Goal: Communication & Community: Share content

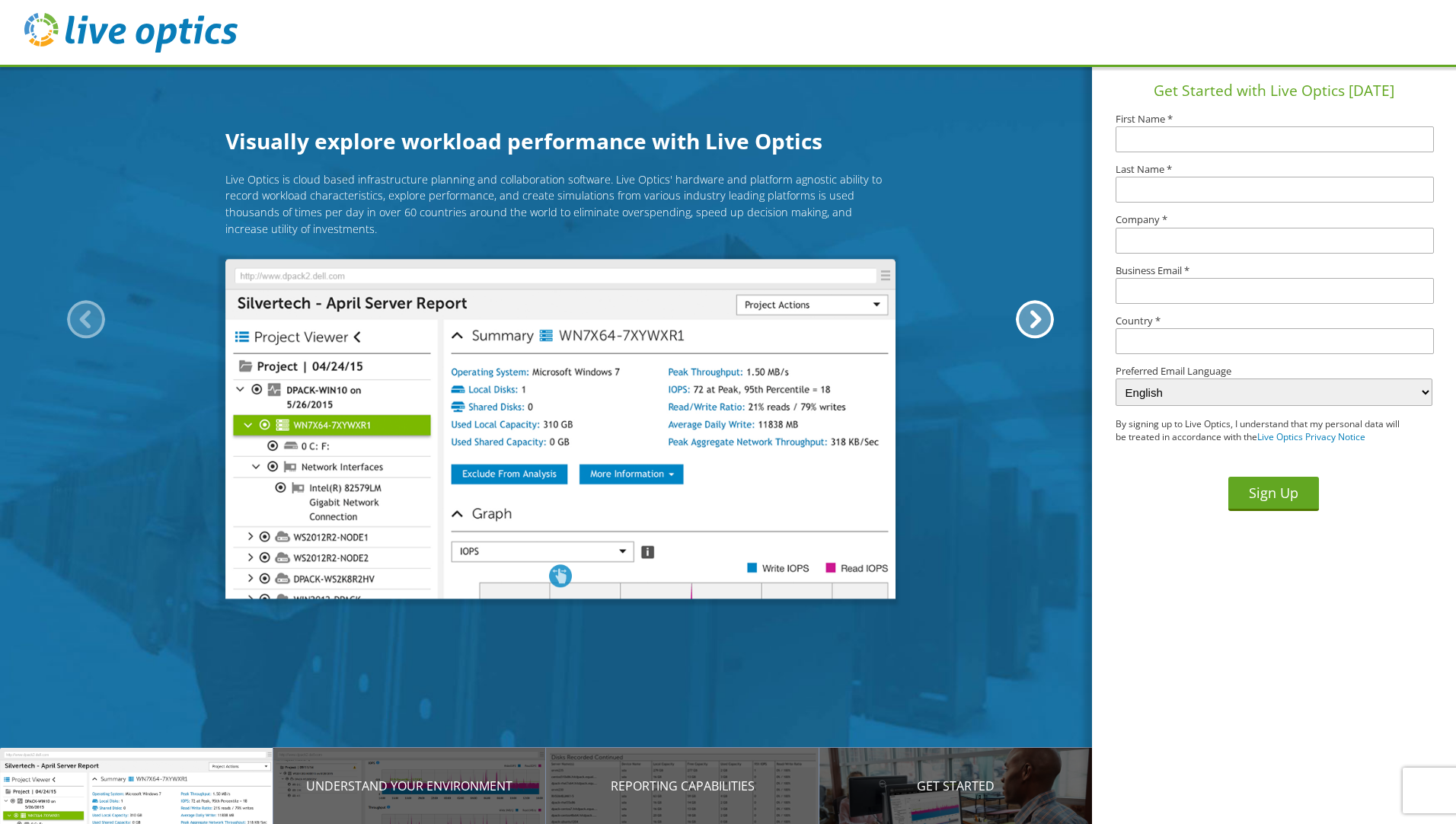
click at [69, 271] on div "Live Optics is cloud based infrastructure planning and collaboration software. …" at bounding box center [560, 379] width 1121 height 416
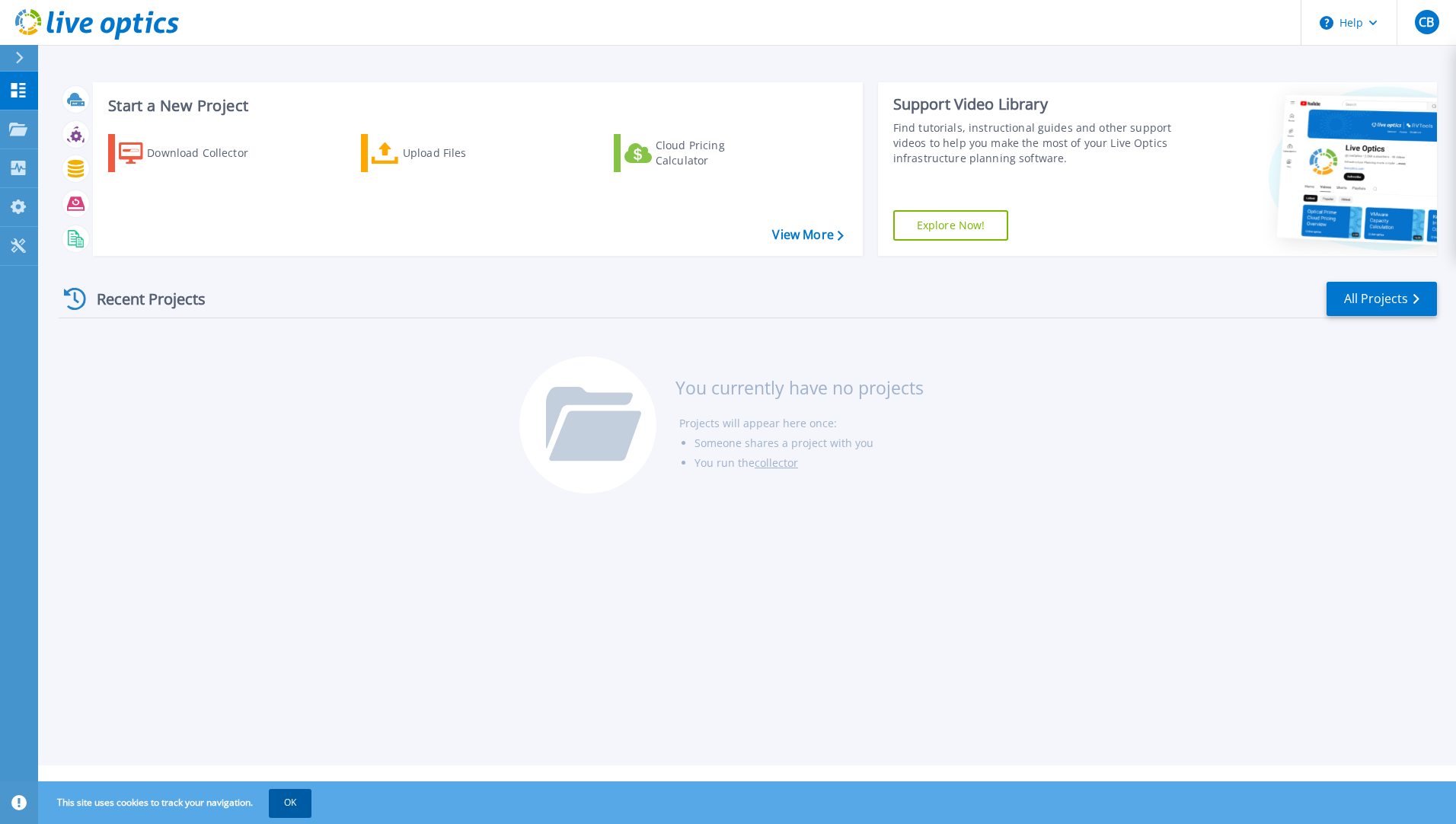
click at [287, 813] on button "OK" at bounding box center [290, 802] width 43 height 27
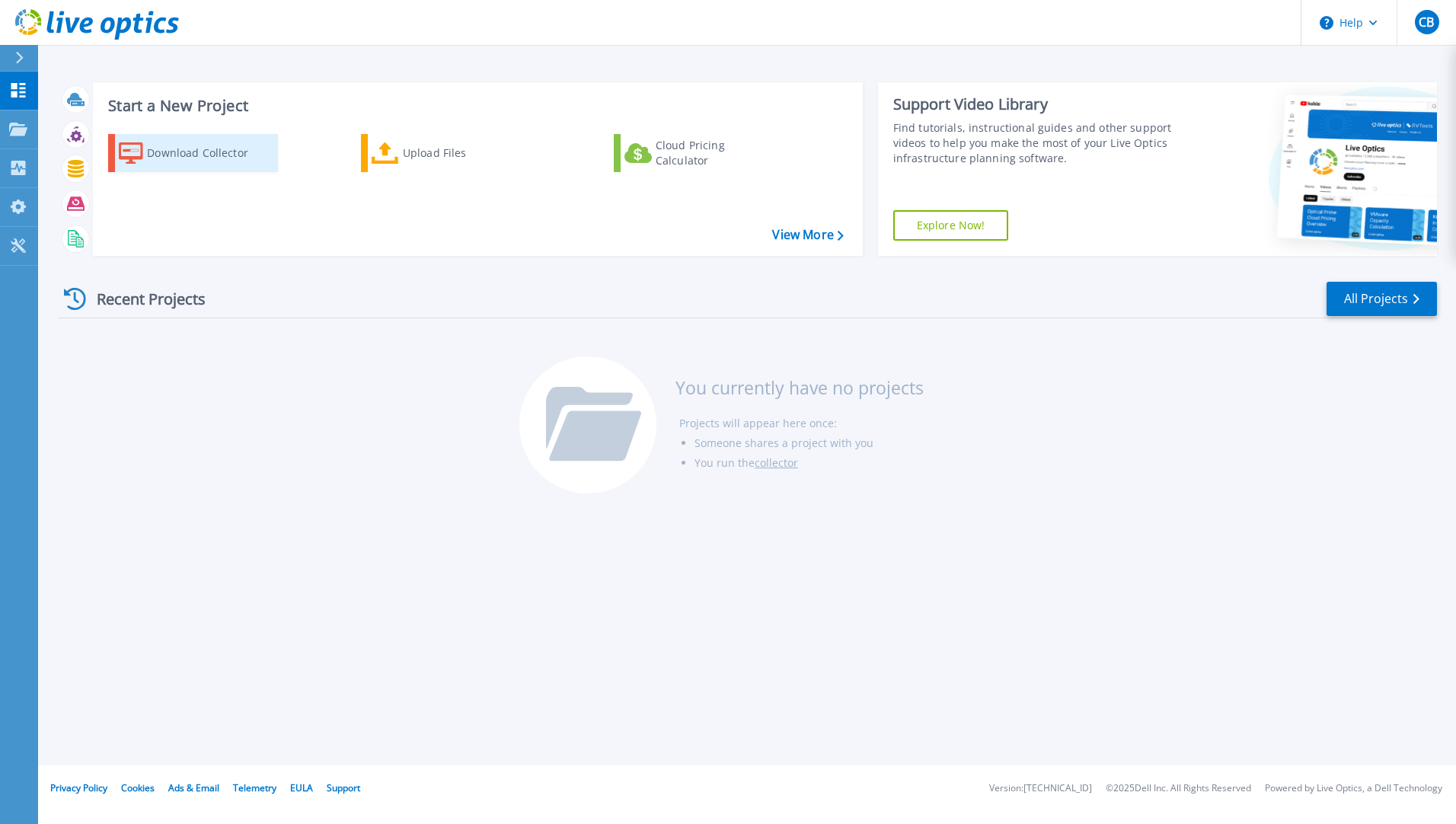
click at [179, 163] on div "Download Collector" at bounding box center [208, 153] width 122 height 31
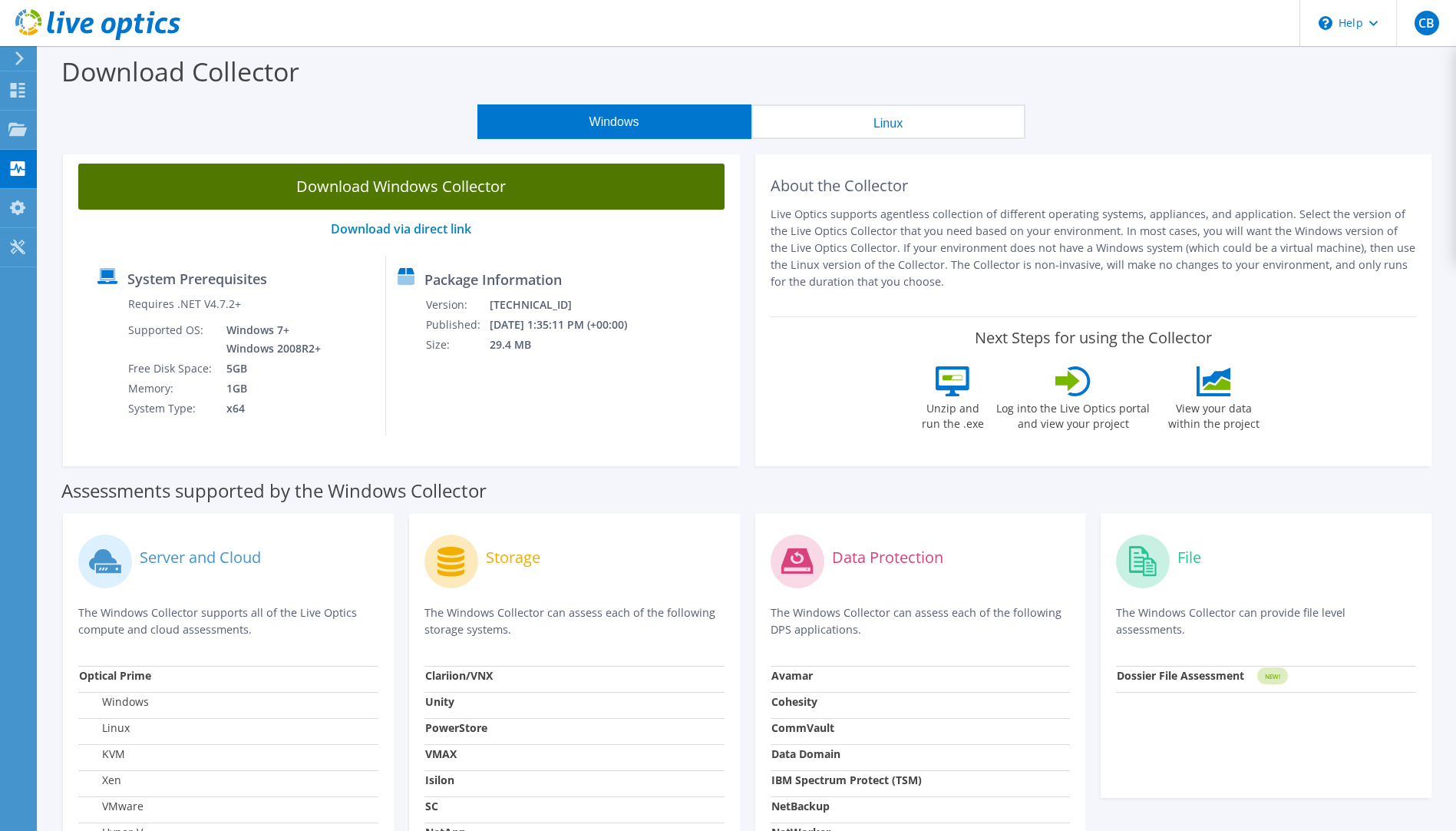
click at [415, 185] on link "Download Windows Collector" at bounding box center [401, 186] width 647 height 46
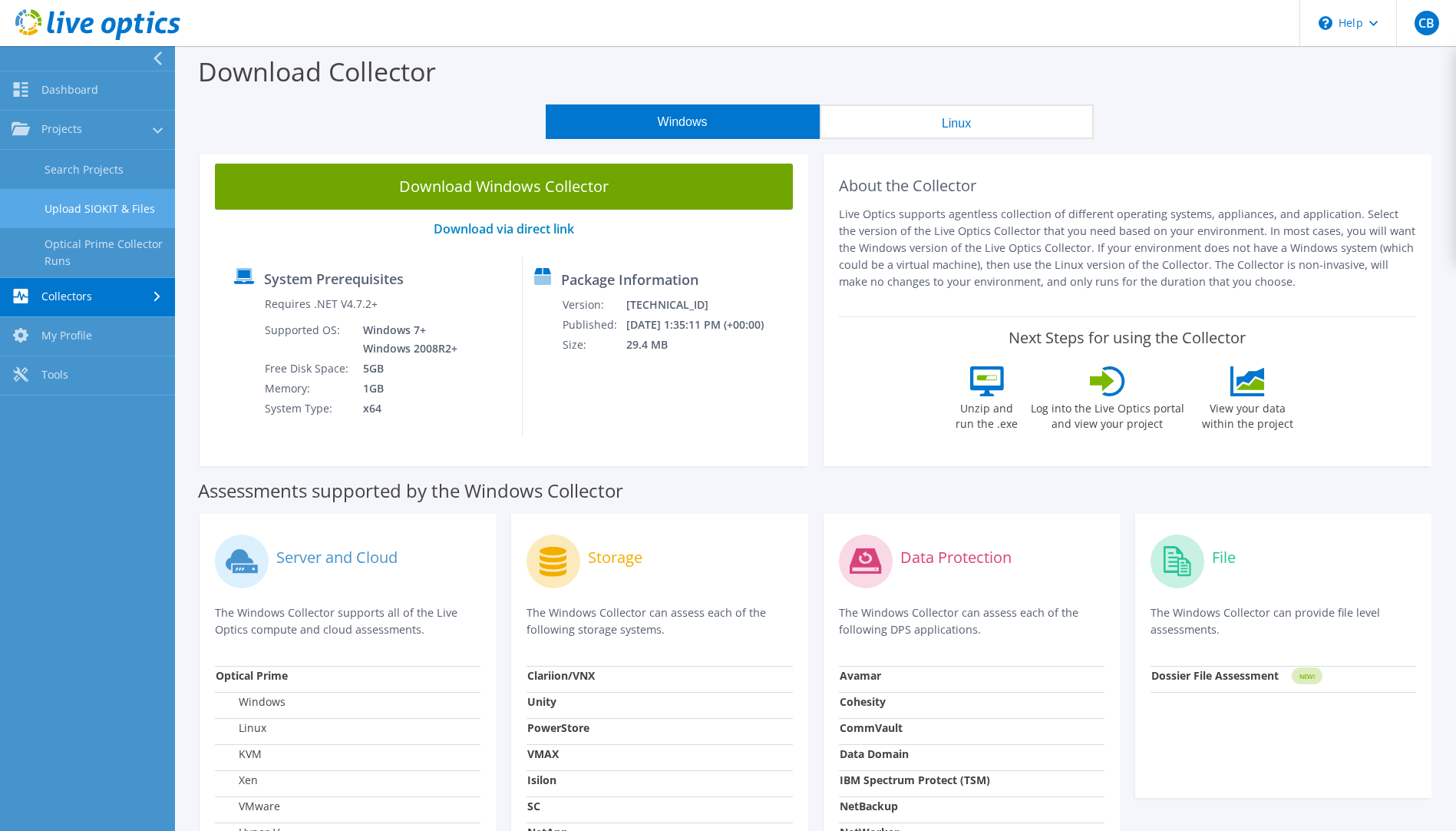
click at [109, 212] on link "Upload SIOKIT & Files" at bounding box center [87, 208] width 175 height 39
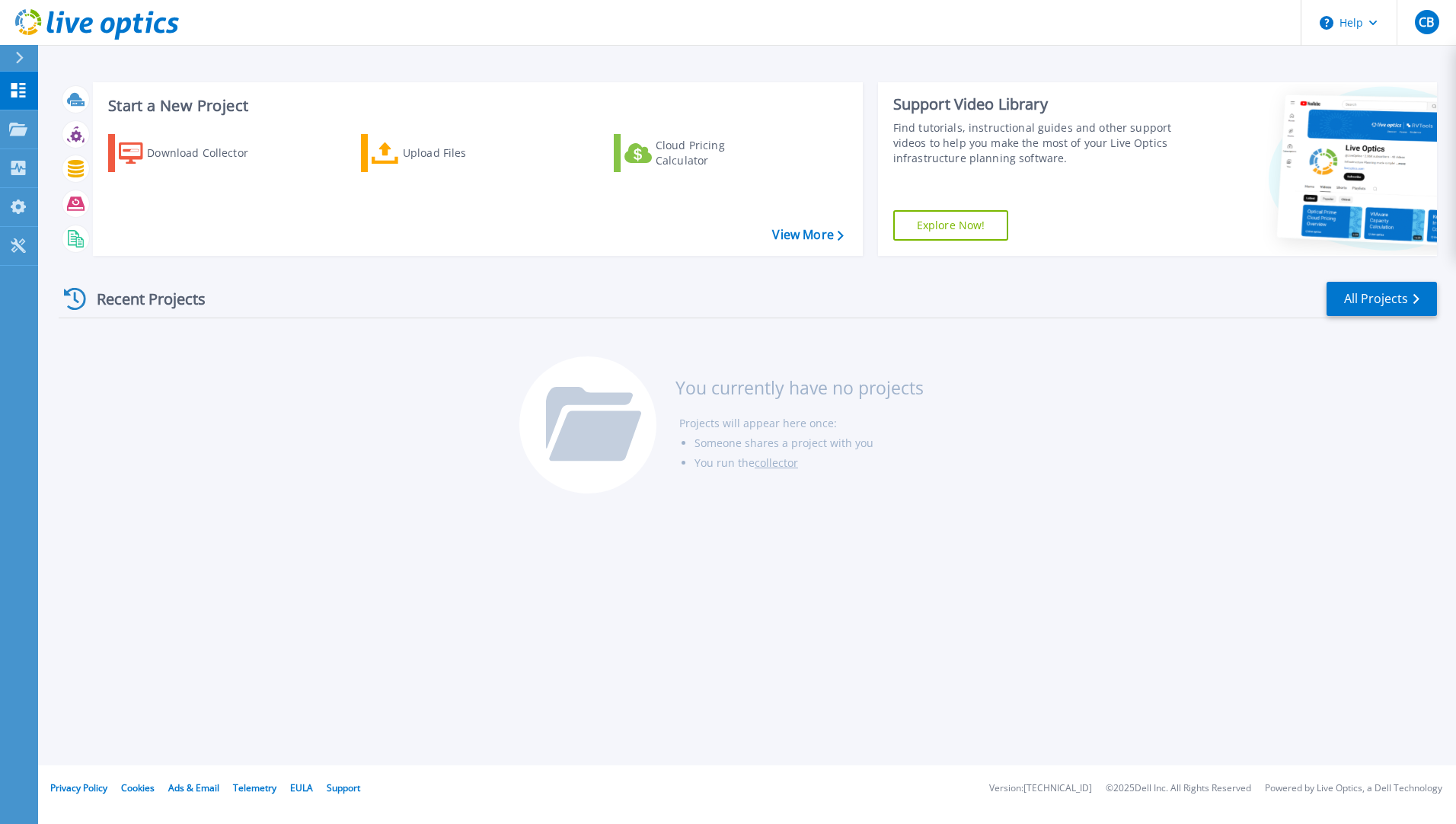
click at [979, 225] on link "Explore Now!" at bounding box center [951, 225] width 116 height 31
click at [25, 171] on icon at bounding box center [18, 168] width 14 height 14
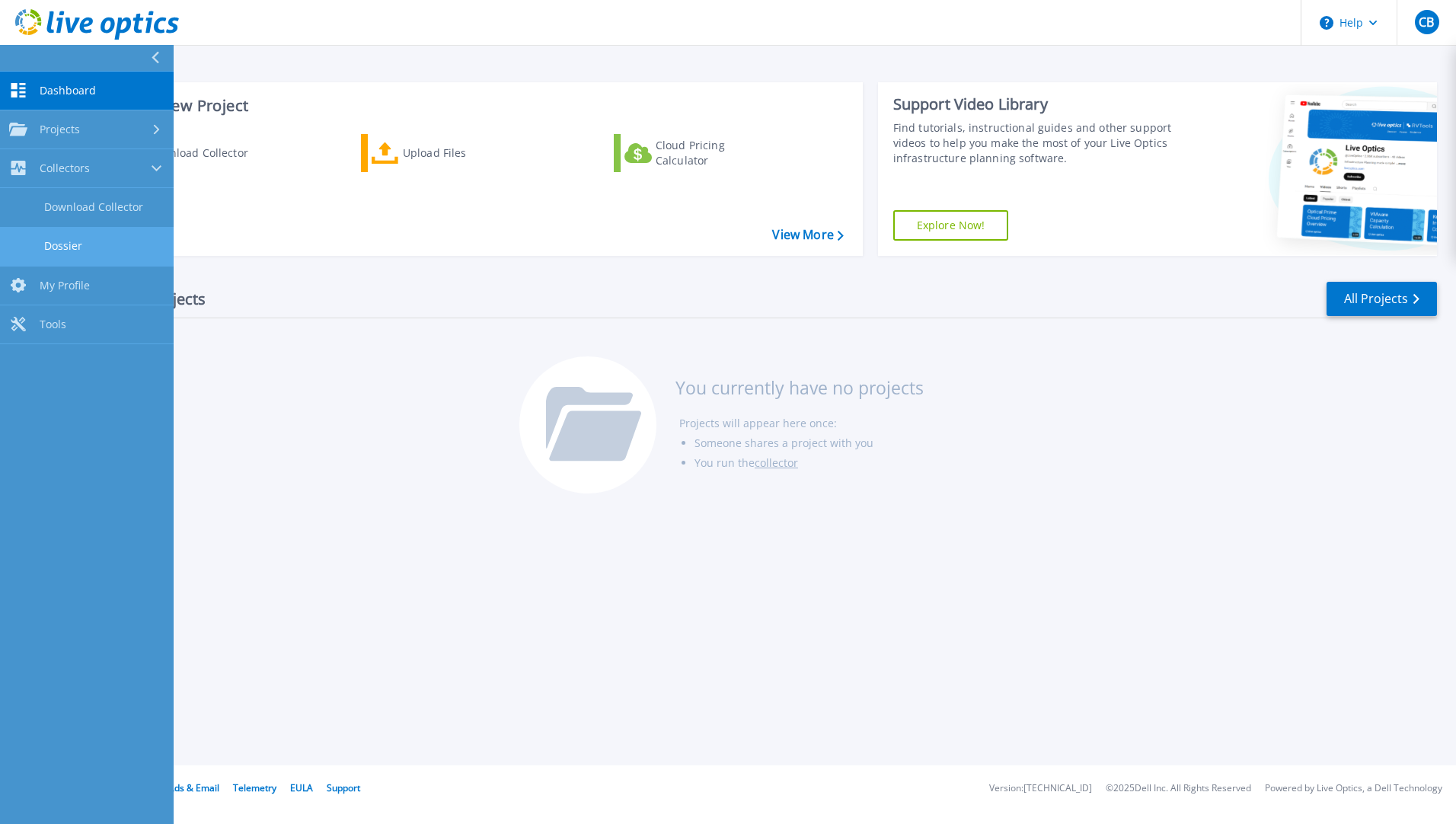
click at [86, 249] on link "Dossier" at bounding box center [86, 245] width 173 height 38
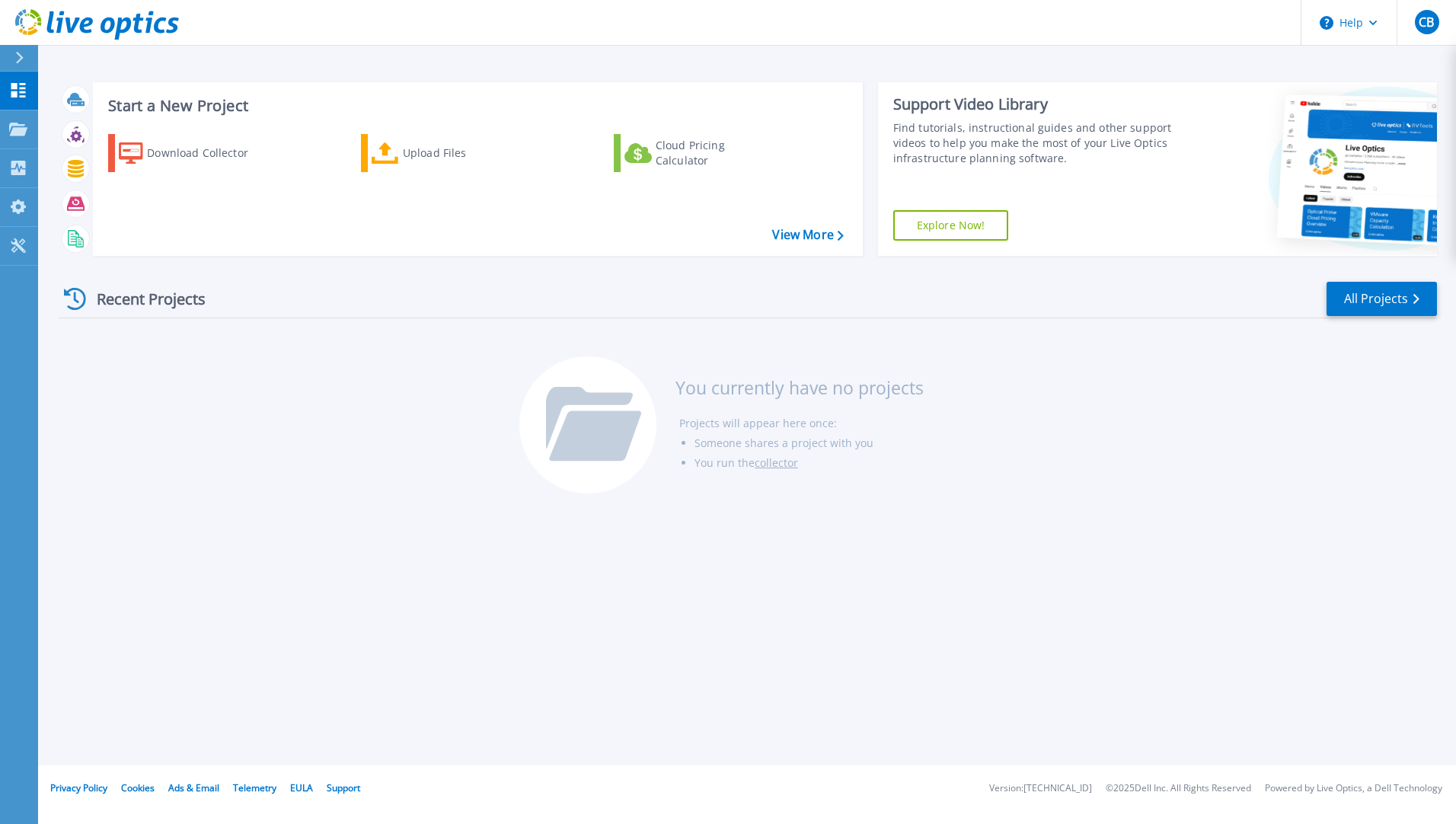
click at [385, 185] on div "Download Collector Upload Files Cloud Pricing Calculator" at bounding box center [475, 184] width 759 height 126
click at [408, 140] on div "Upload Files" at bounding box center [463, 153] width 122 height 31
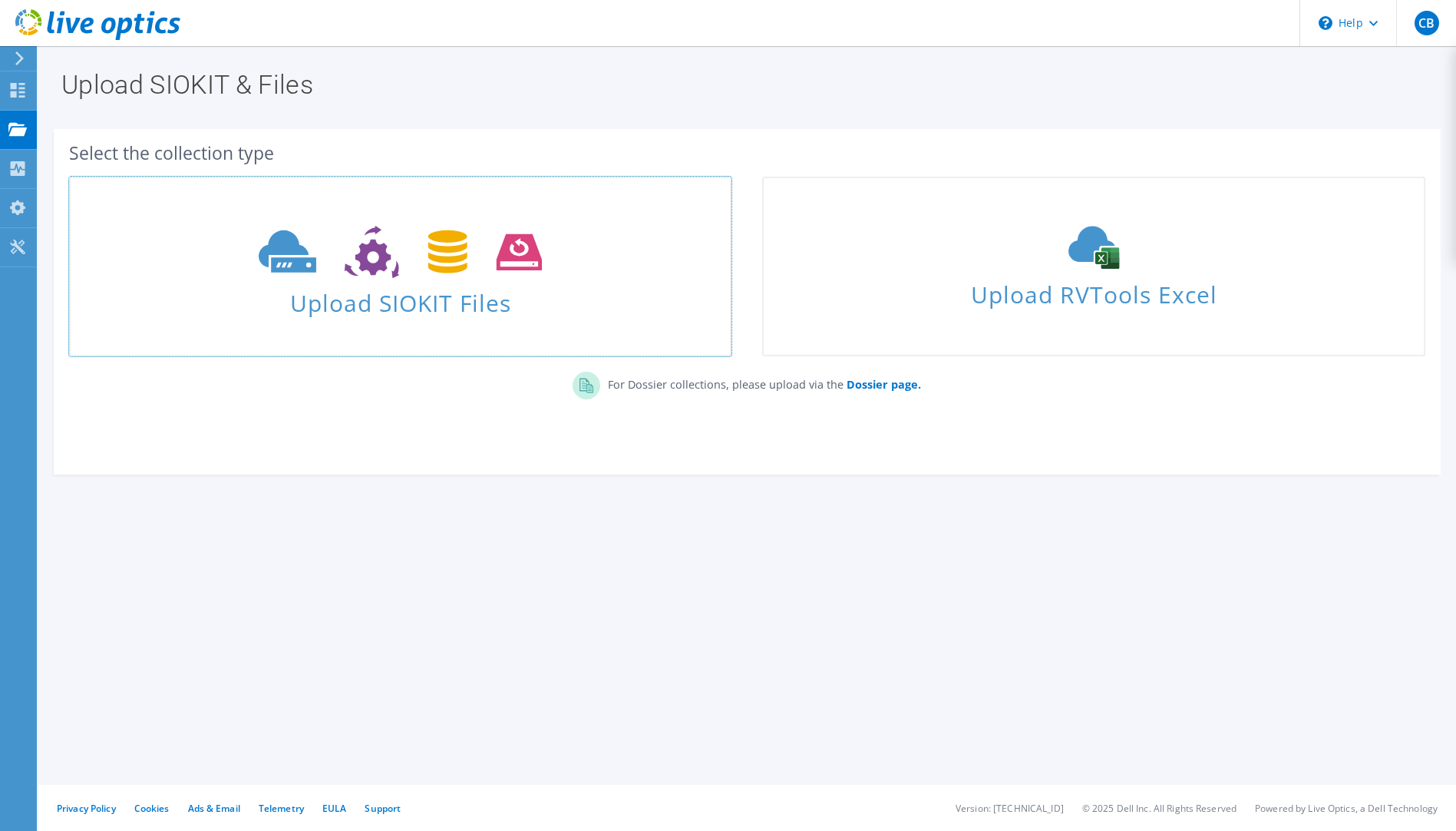
click at [569, 229] on span at bounding box center [400, 250] width 659 height 64
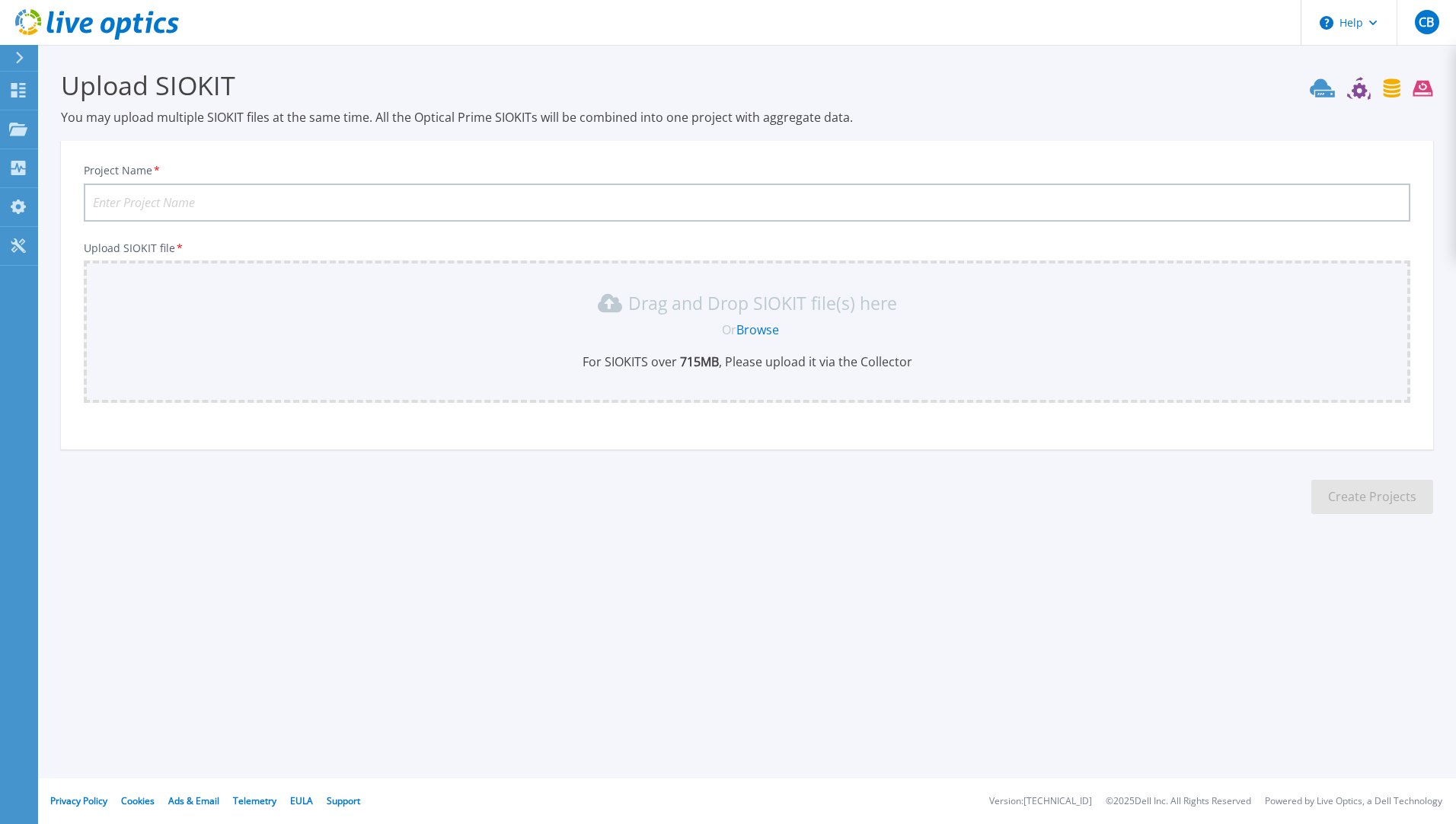
click at [389, 205] on input "Project Name *" at bounding box center [746, 202] width 1326 height 38
type input "VXrail"
click at [756, 328] on link "Browse" at bounding box center [757, 330] width 43 height 17
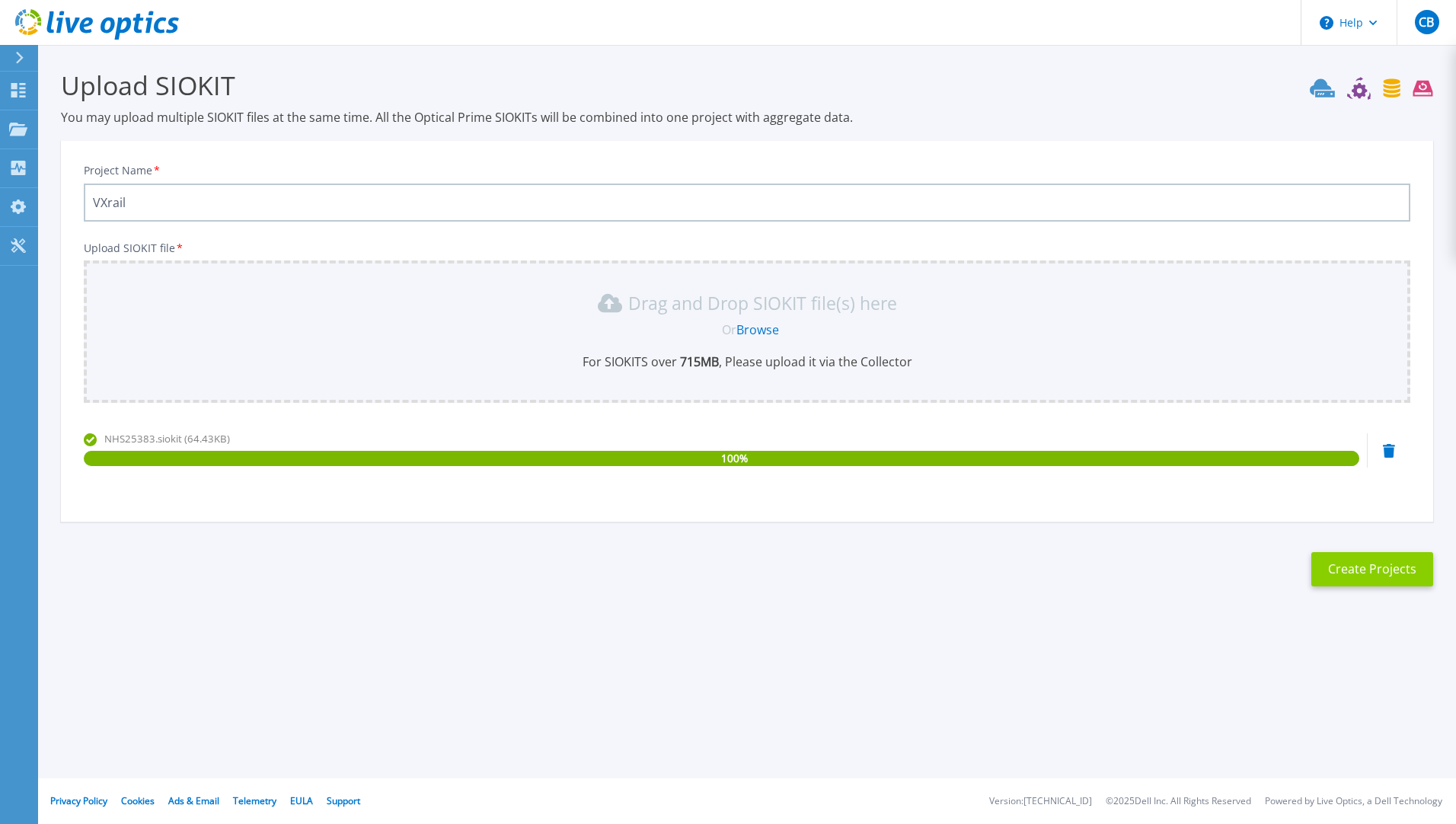
click at [1405, 577] on button "Create Projects" at bounding box center [1372, 569] width 122 height 35
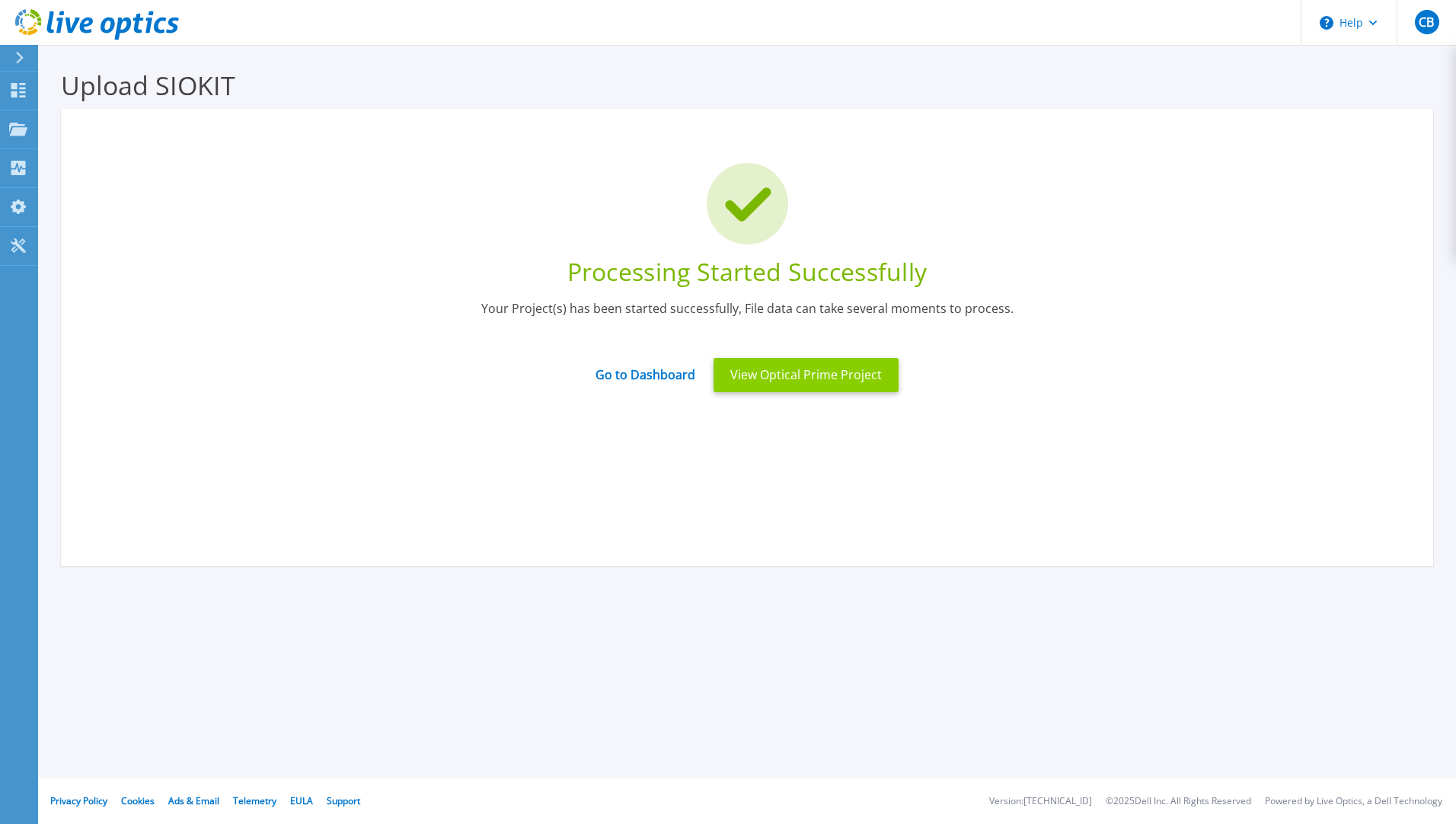
click at [859, 376] on button "View Optical Prime Project" at bounding box center [806, 375] width 185 height 35
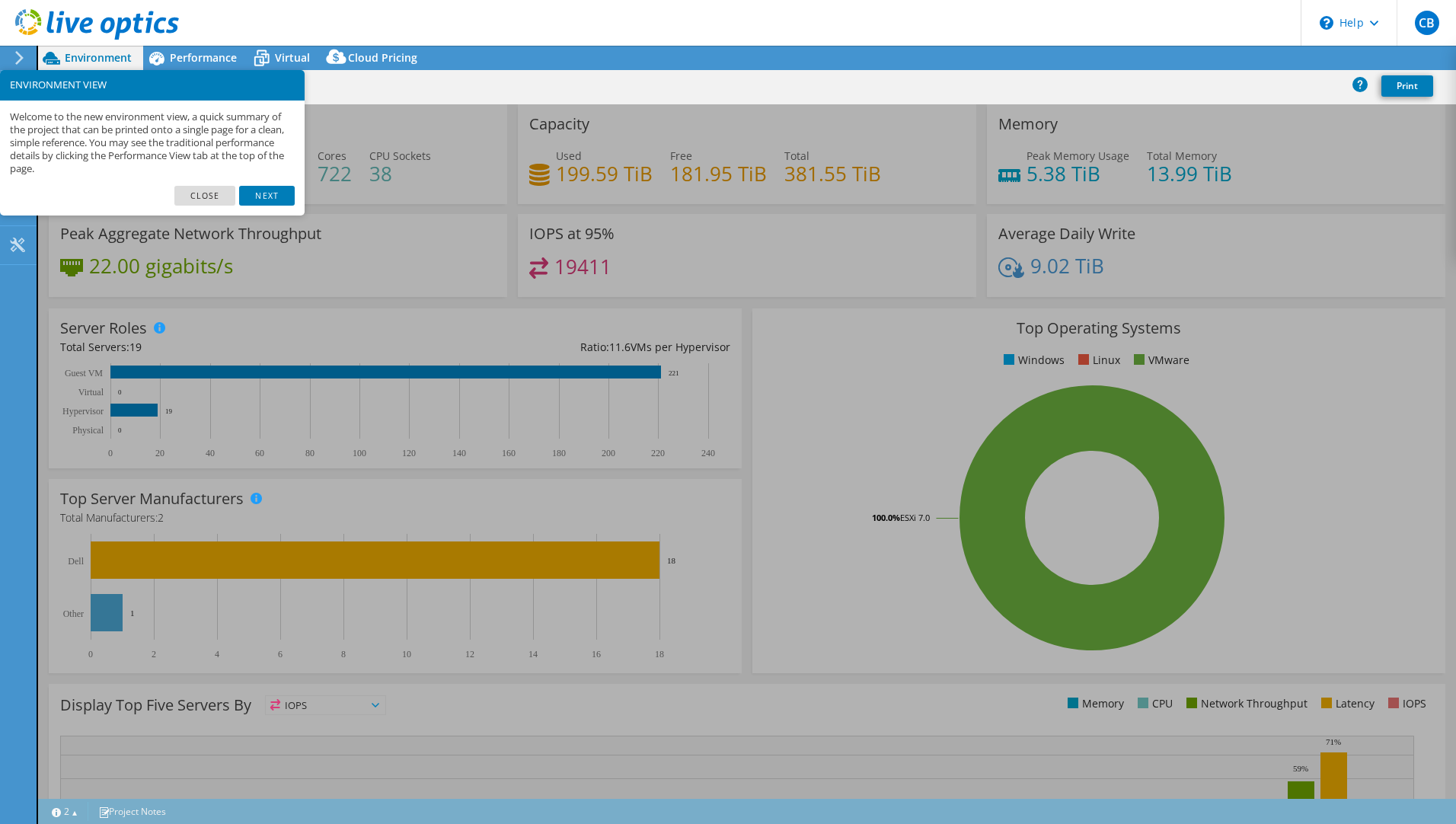
select select "USD"
click at [199, 198] on link "Close" at bounding box center [205, 195] width 62 height 20
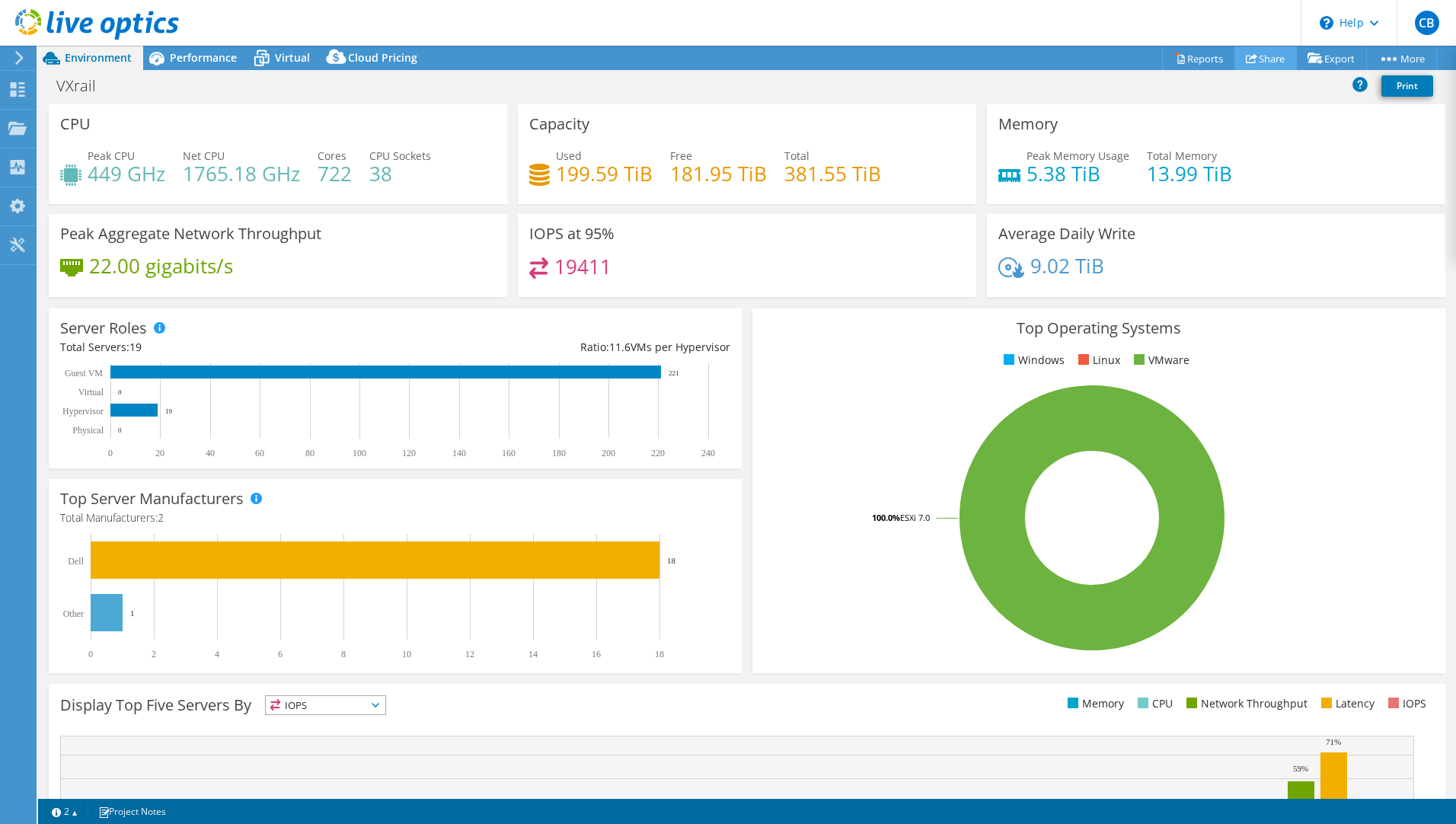
click at [1261, 57] on link "Share" at bounding box center [1265, 58] width 63 height 23
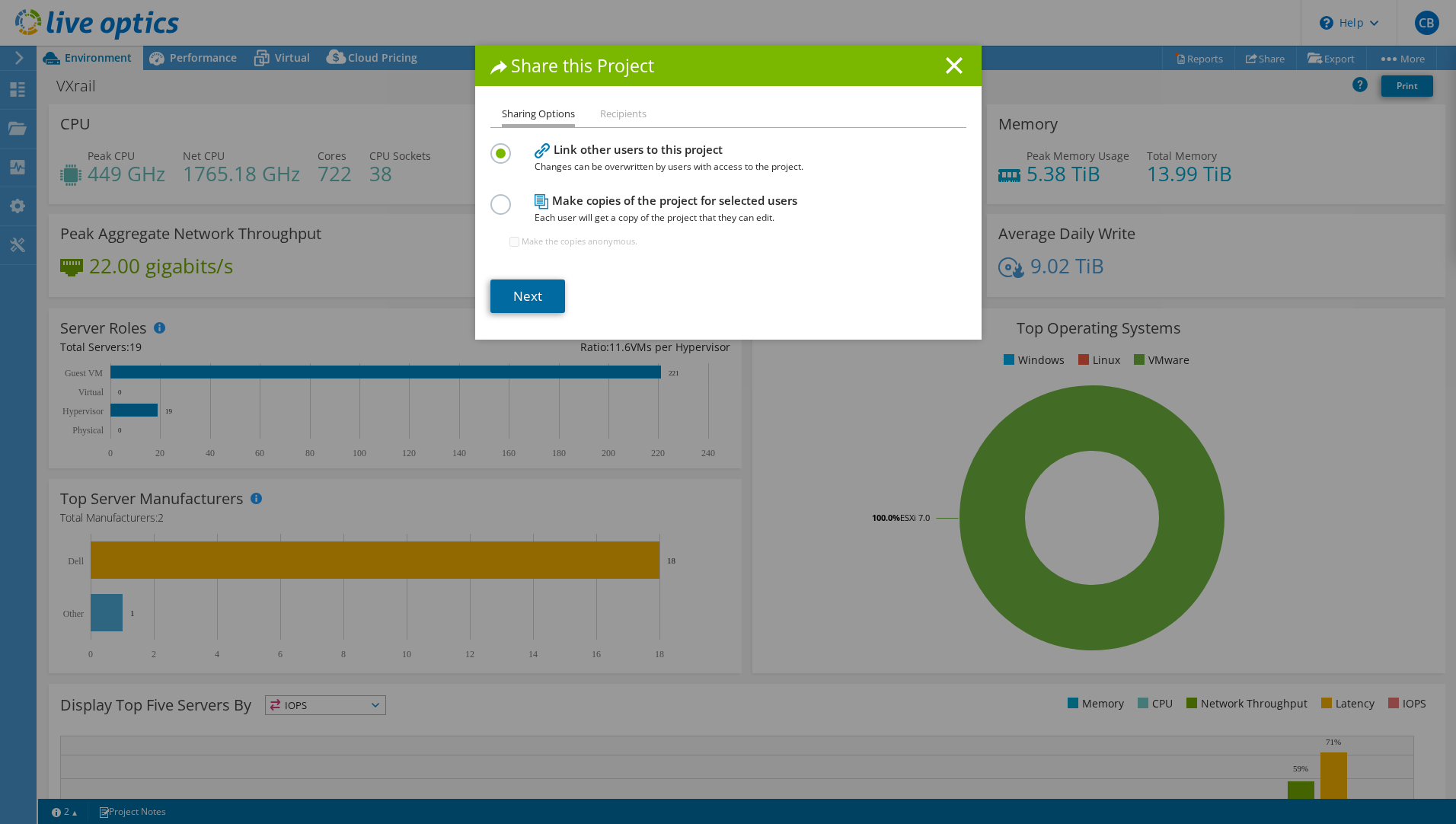
click at [531, 290] on link "Next" at bounding box center [528, 296] width 75 height 34
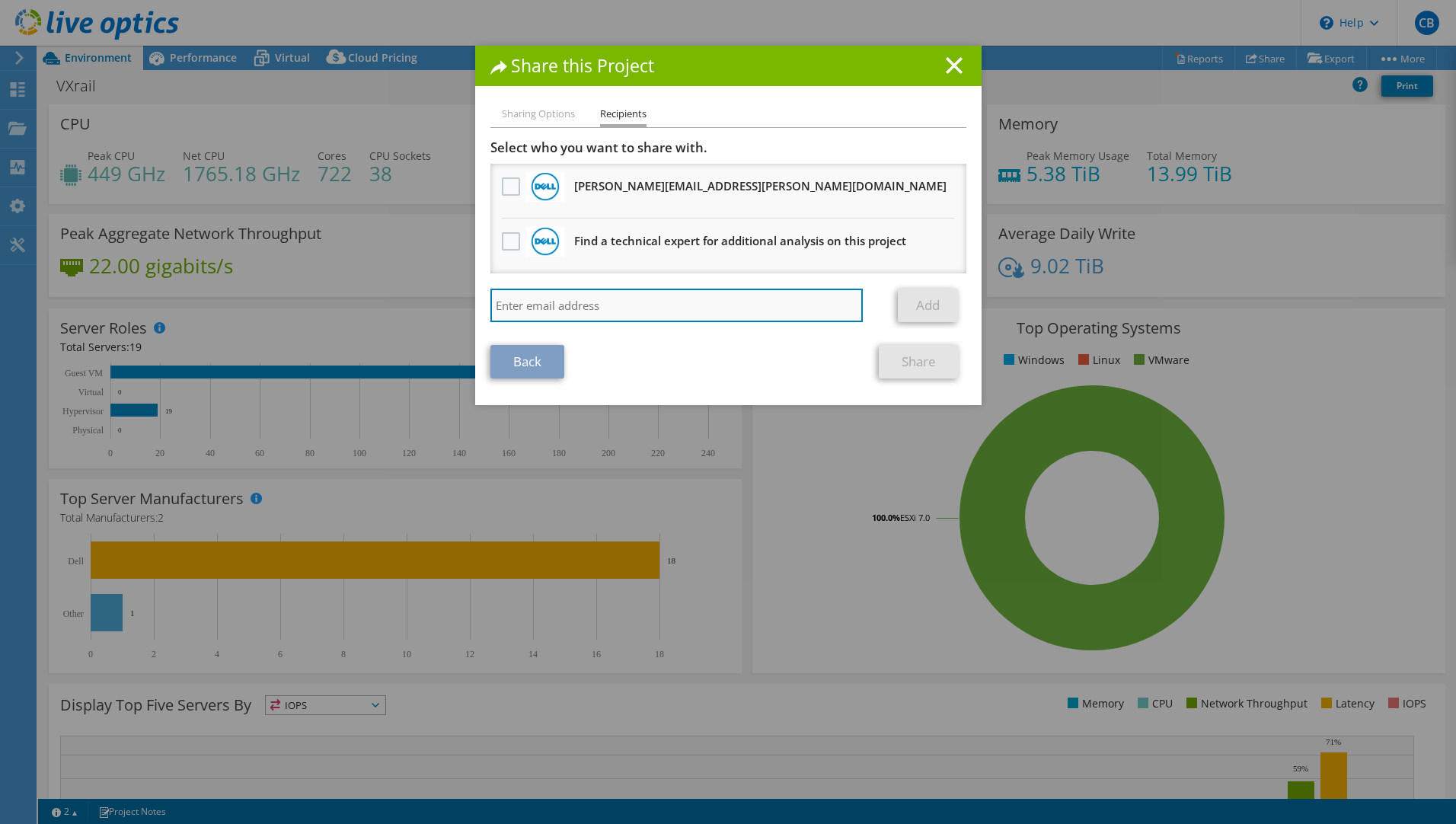
click at [598, 320] on body "CB End User Claire Beasley claire.beasley4@nhs.net Hull University Teaching Hos…" at bounding box center [728, 412] width 1456 height 824
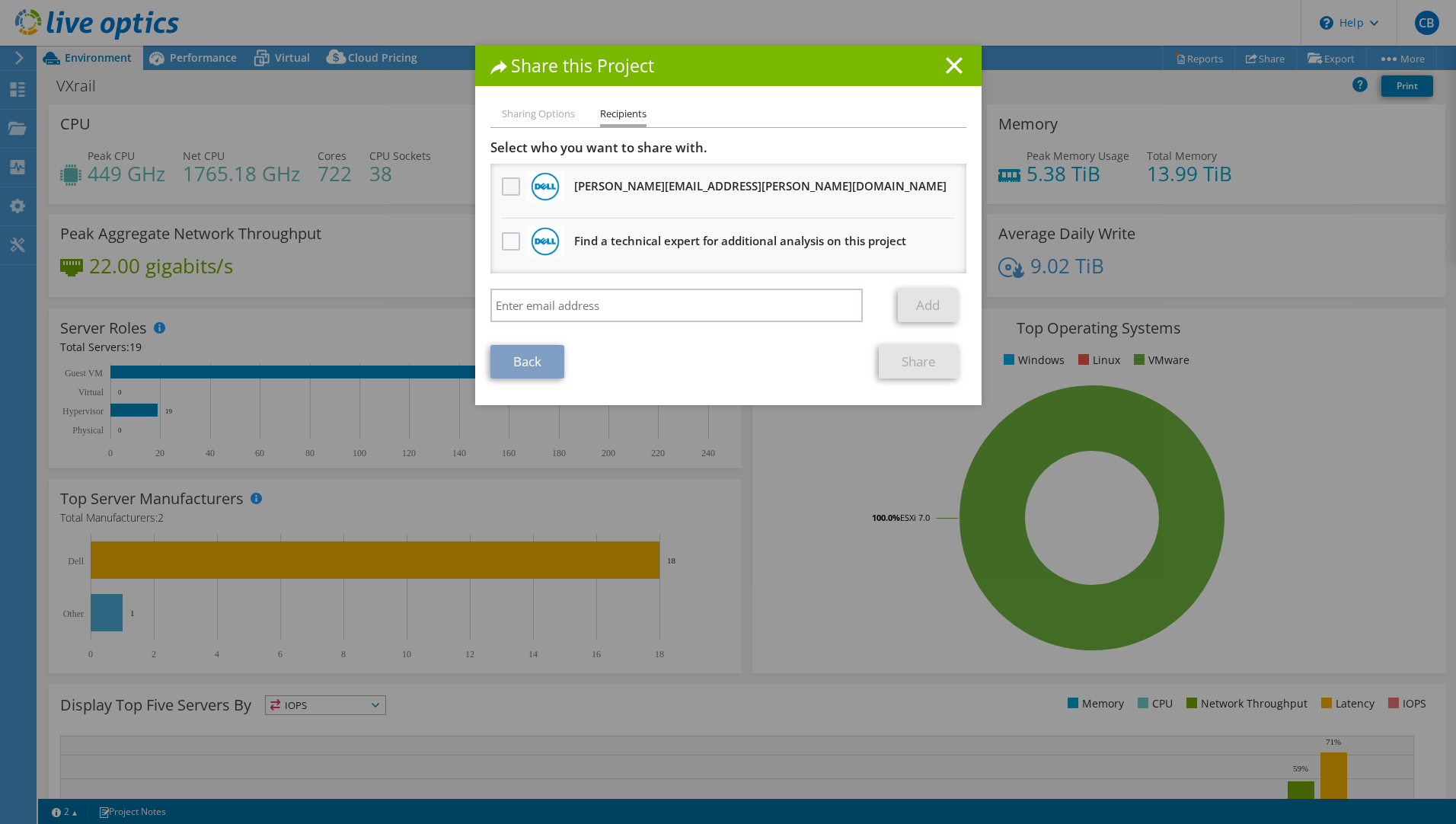
click at [509, 190] on label at bounding box center [513, 186] width 22 height 19
click at [0, 0] on input "checkbox" at bounding box center [0, 0] width 0 height 0
click at [934, 369] on link "Share" at bounding box center [918, 361] width 80 height 34
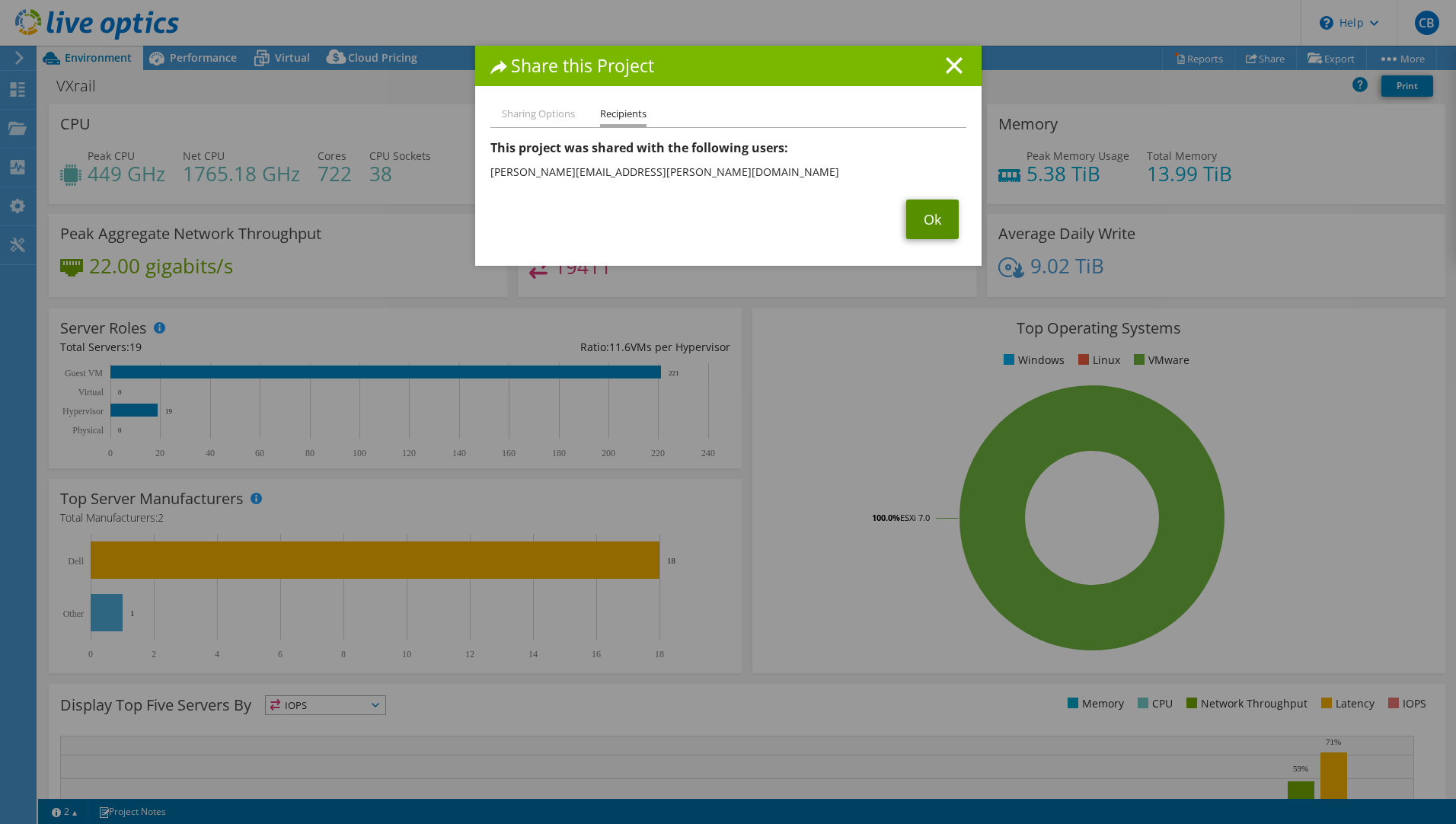
click at [931, 221] on link "Ok" at bounding box center [933, 219] width 52 height 39
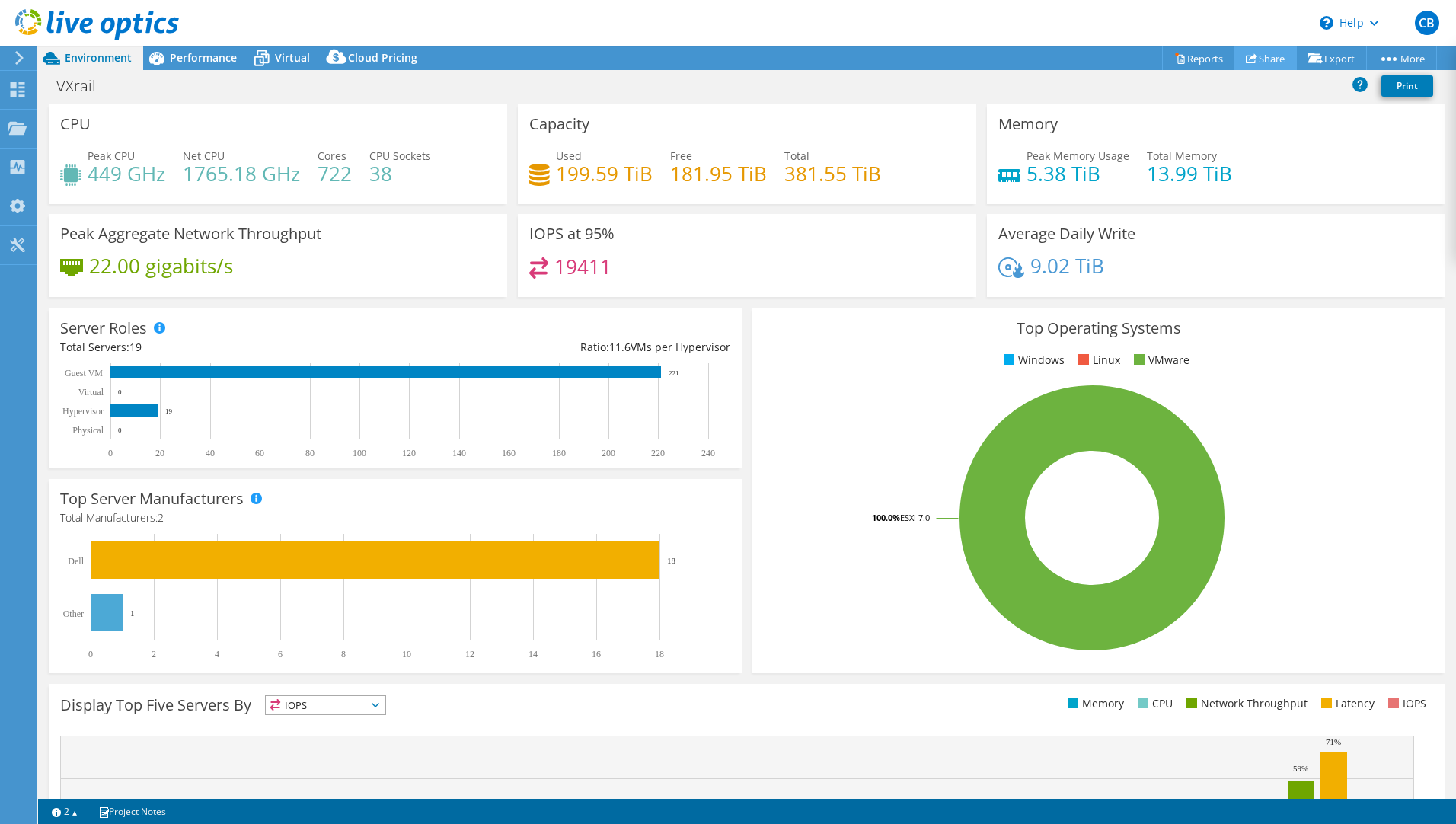
click at [1271, 56] on link "Share" at bounding box center [1265, 58] width 63 height 23
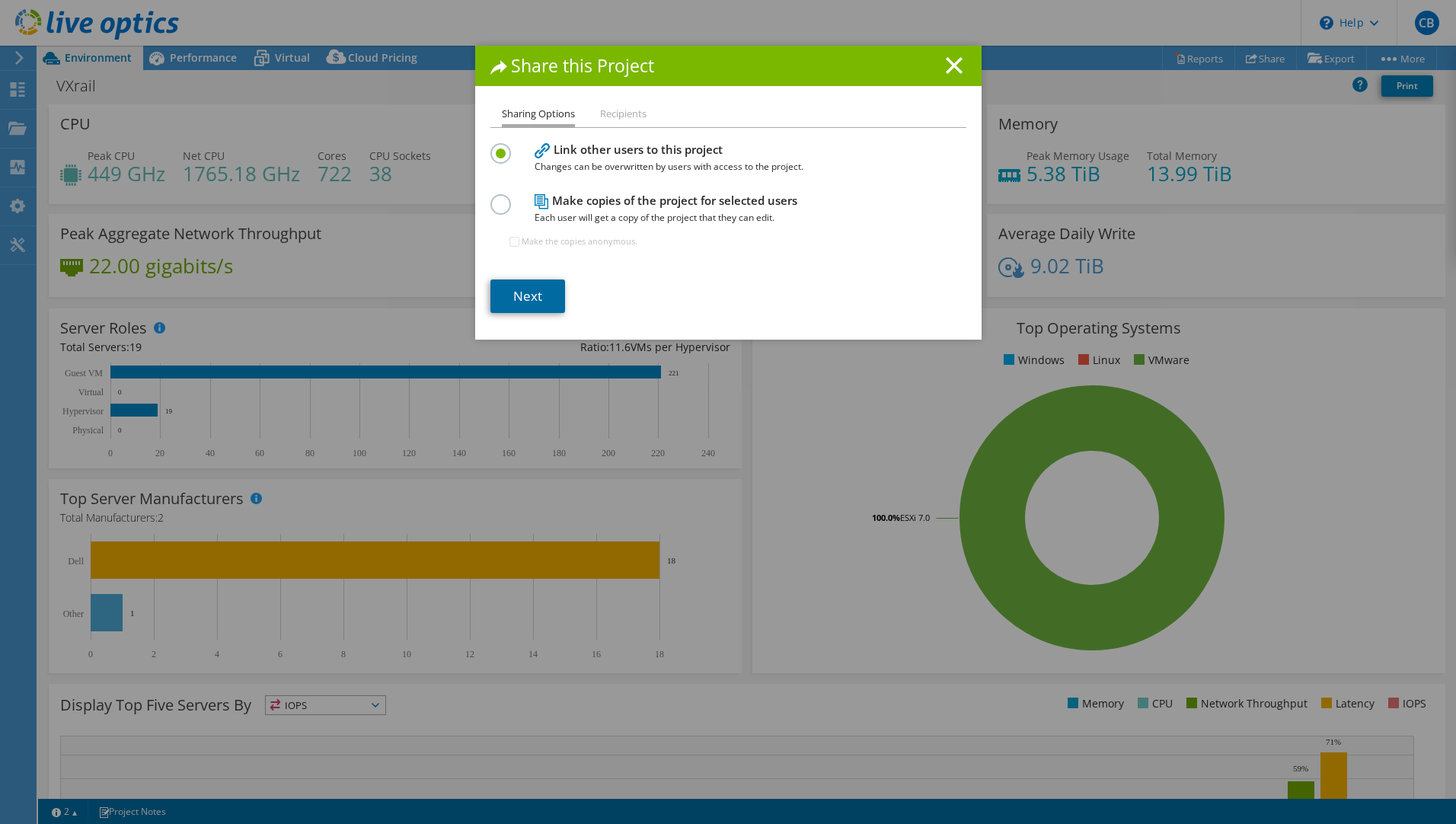
click at [526, 297] on link "Next" at bounding box center [528, 296] width 75 height 34
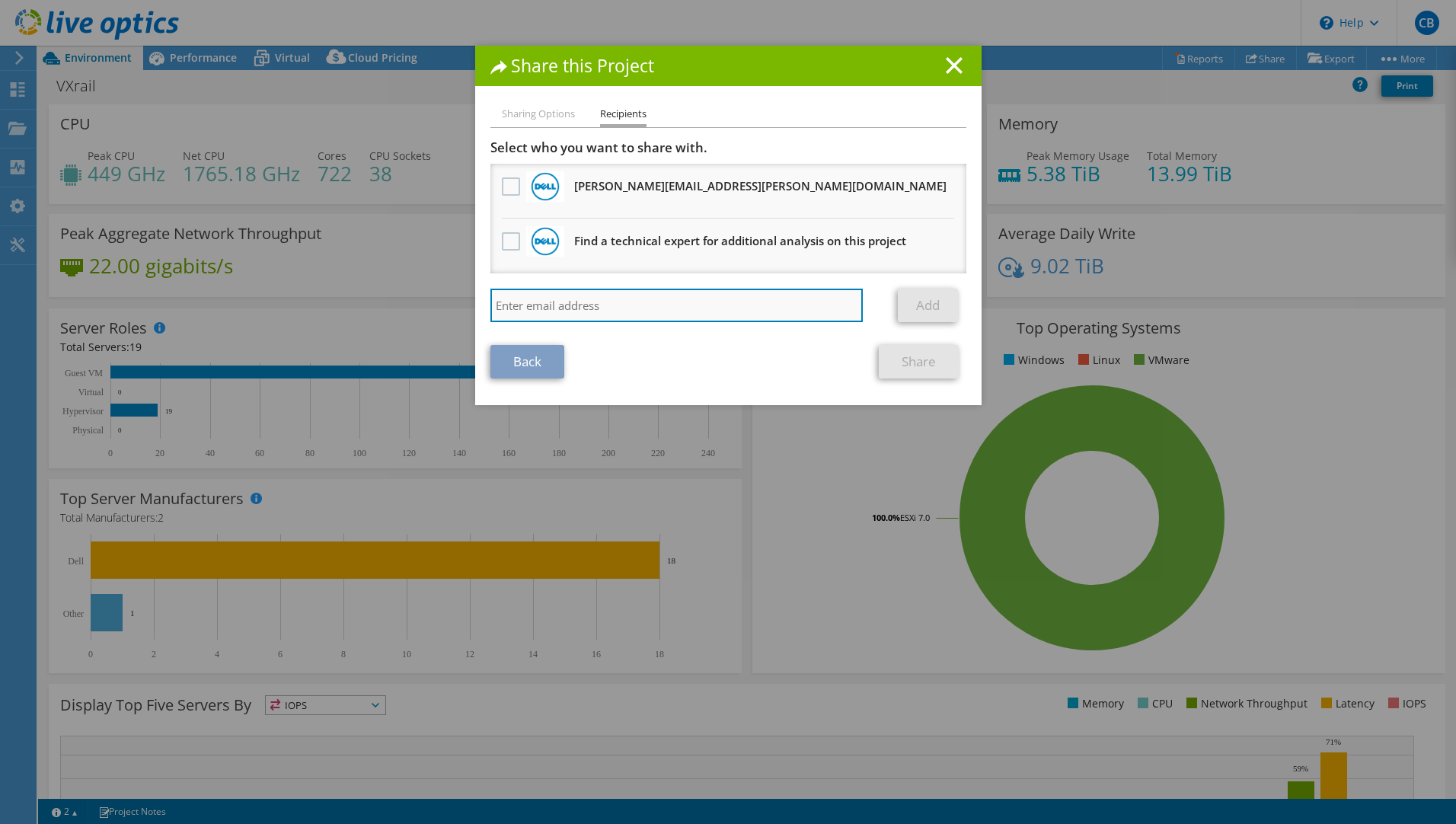
click at [546, 296] on input "search" at bounding box center [677, 305] width 373 height 34
type input "daniel.mills@nhs.net"
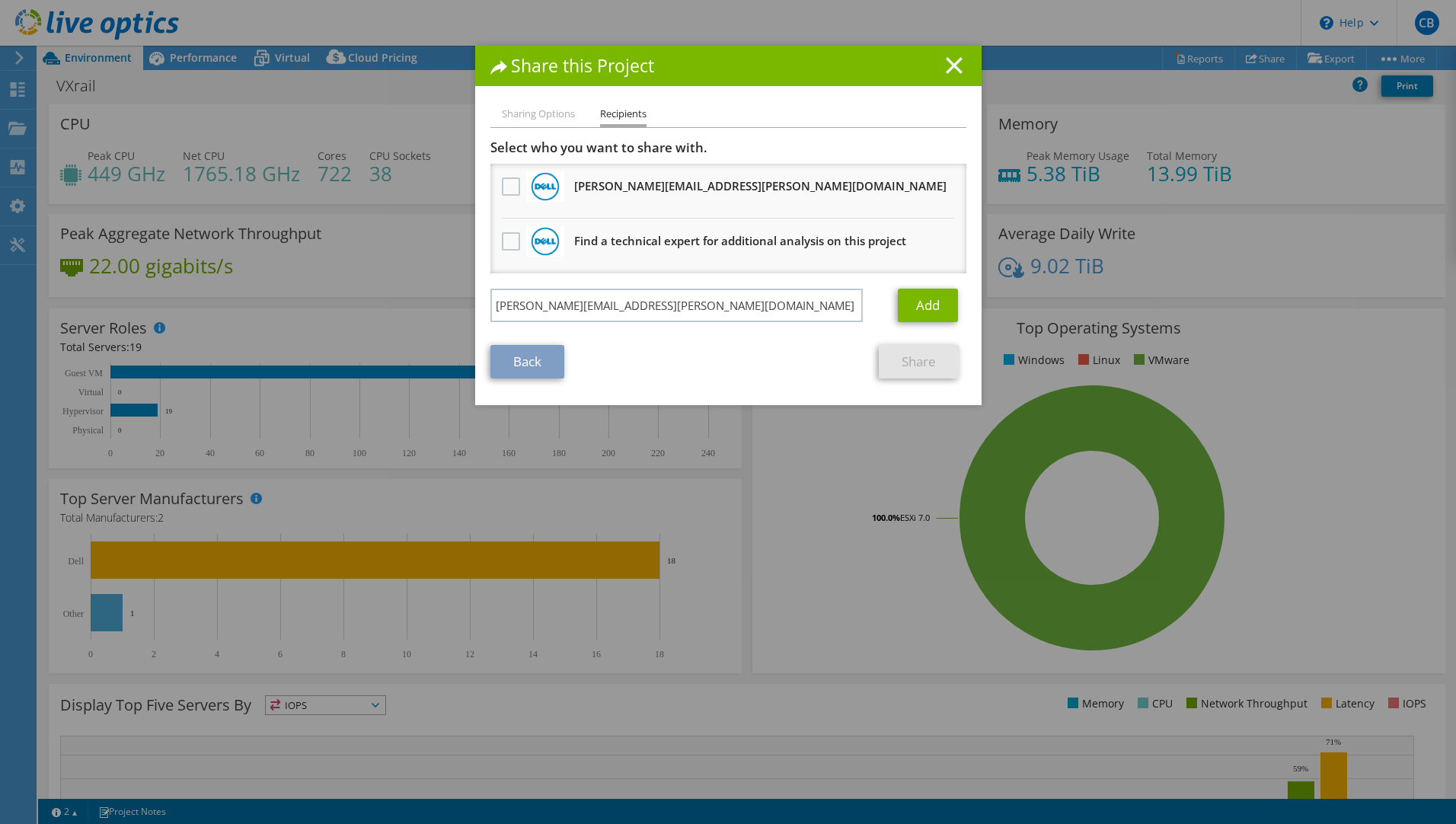
click at [951, 66] on icon at bounding box center [954, 66] width 17 height 17
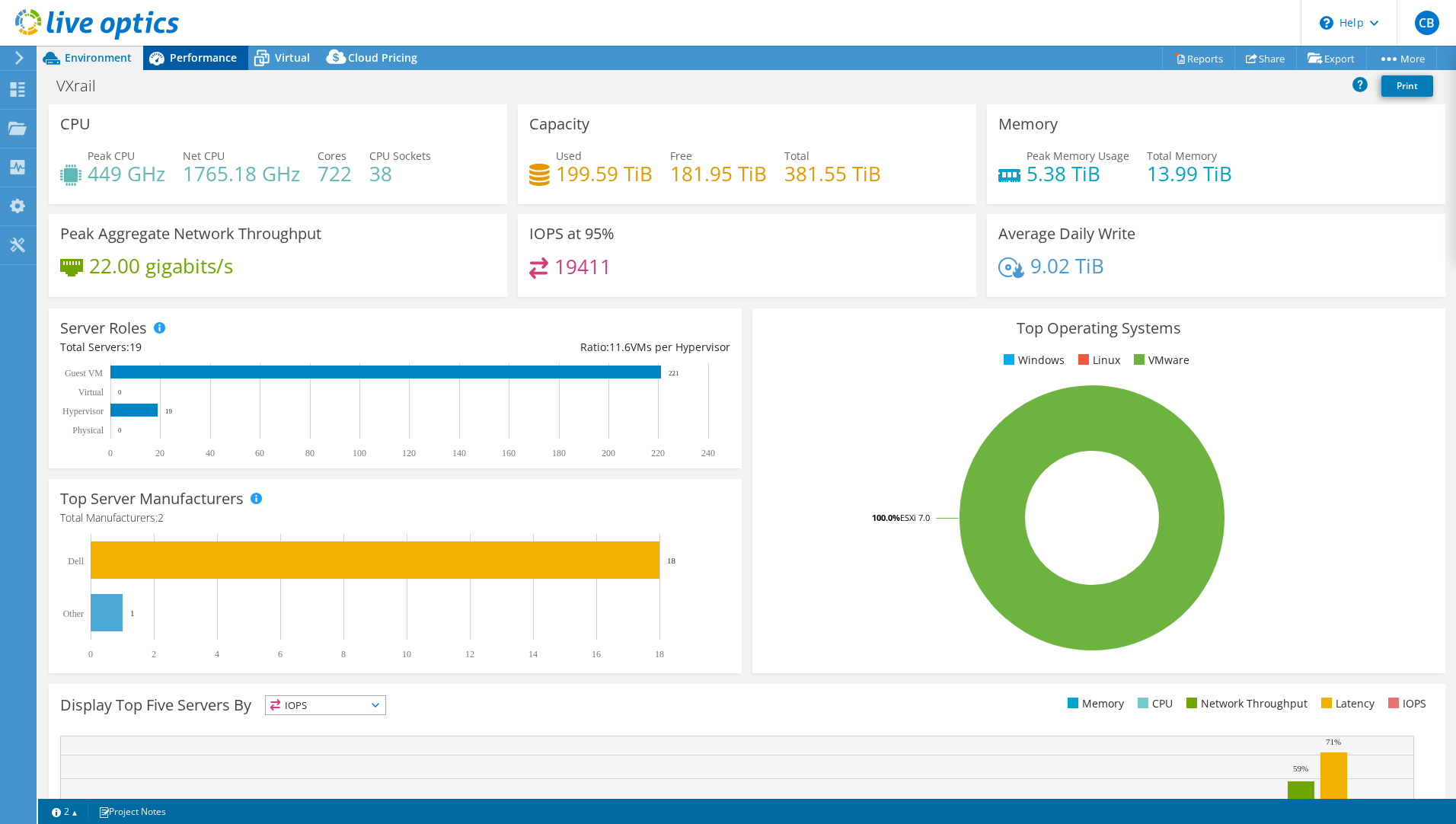
click at [198, 58] on span "Performance" at bounding box center [203, 57] width 67 height 14
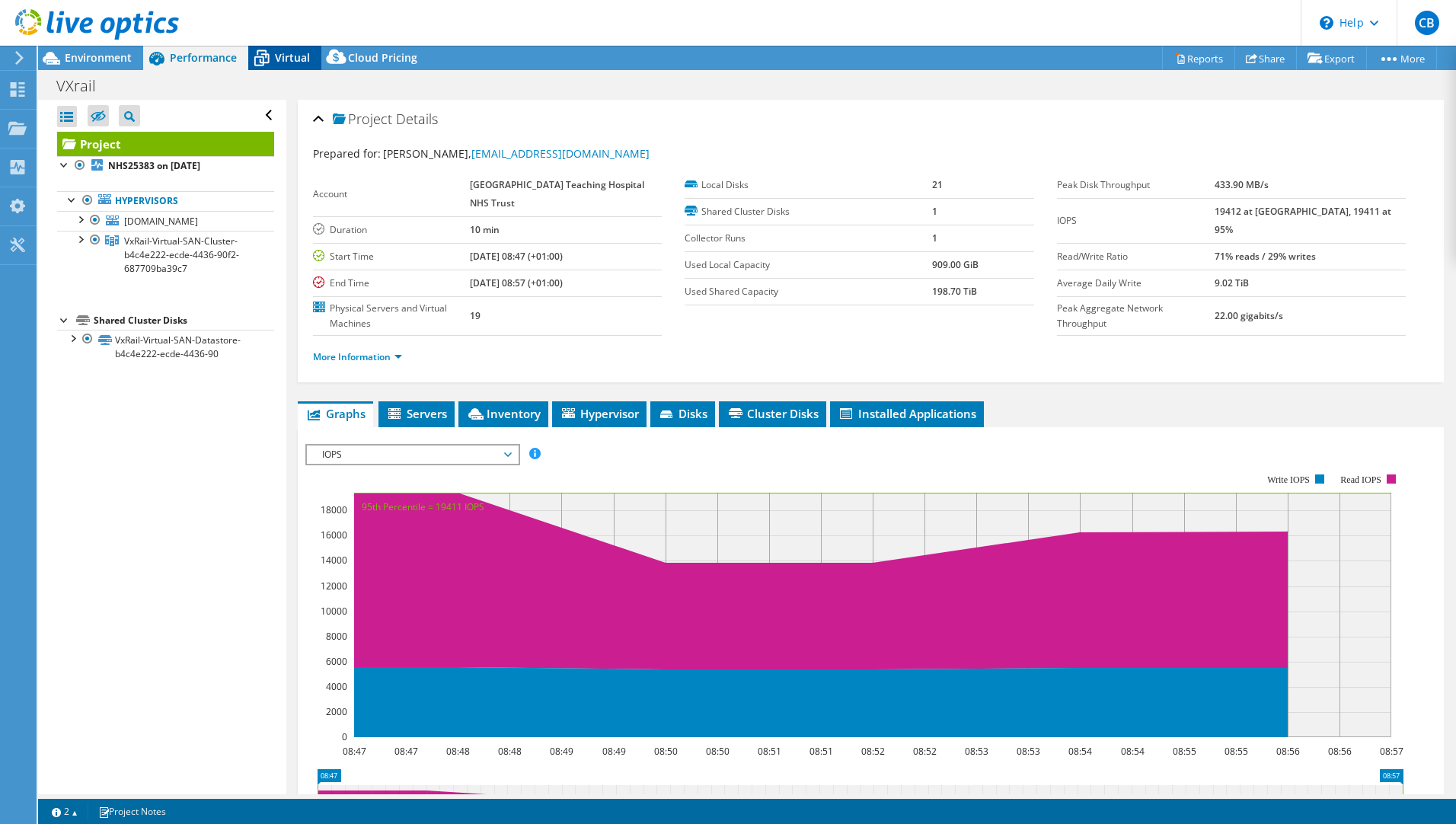
click at [307, 66] on div "Virtual" at bounding box center [285, 58] width 73 height 24
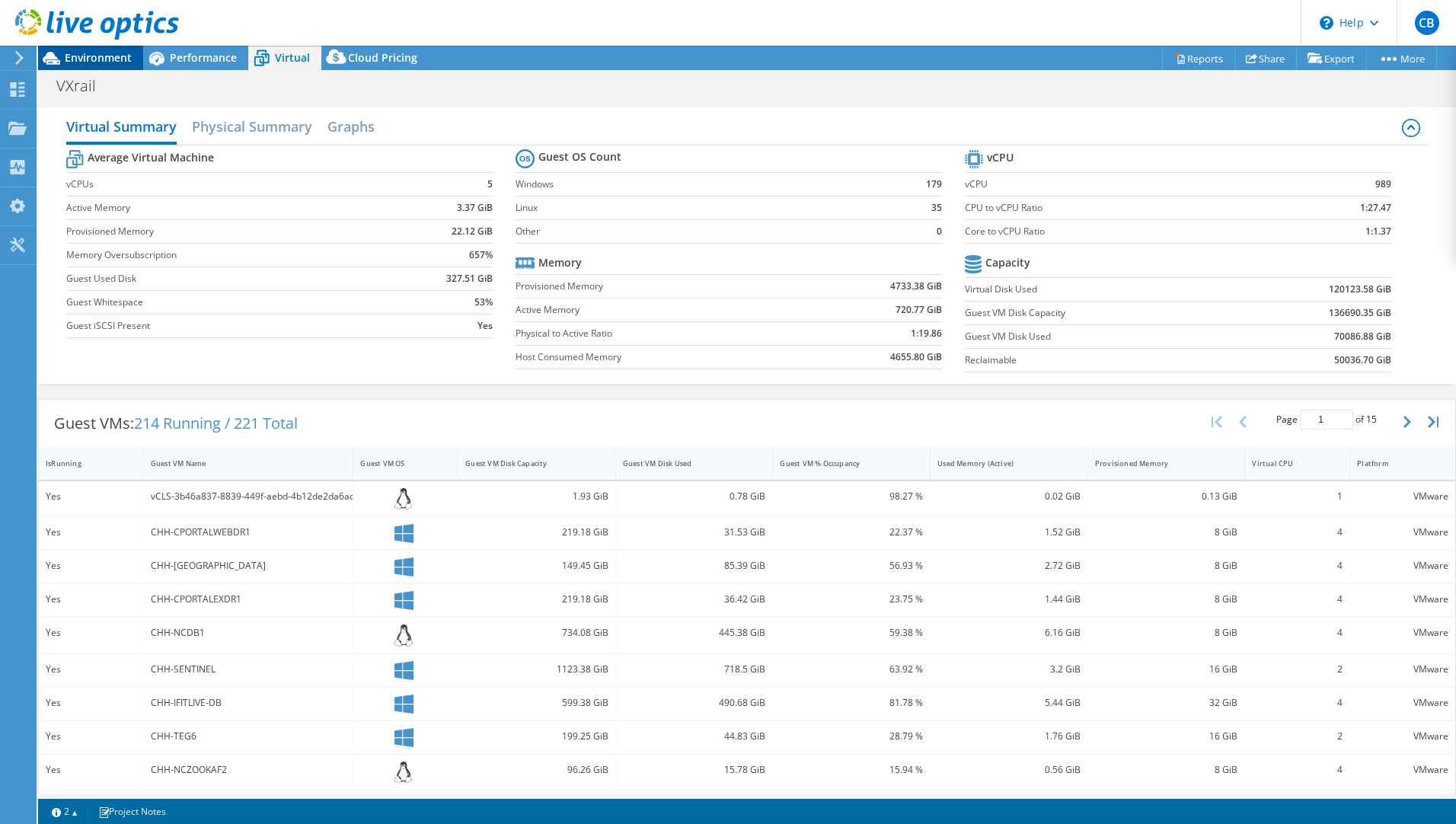
click at [92, 53] on span "Environment" at bounding box center [98, 57] width 67 height 14
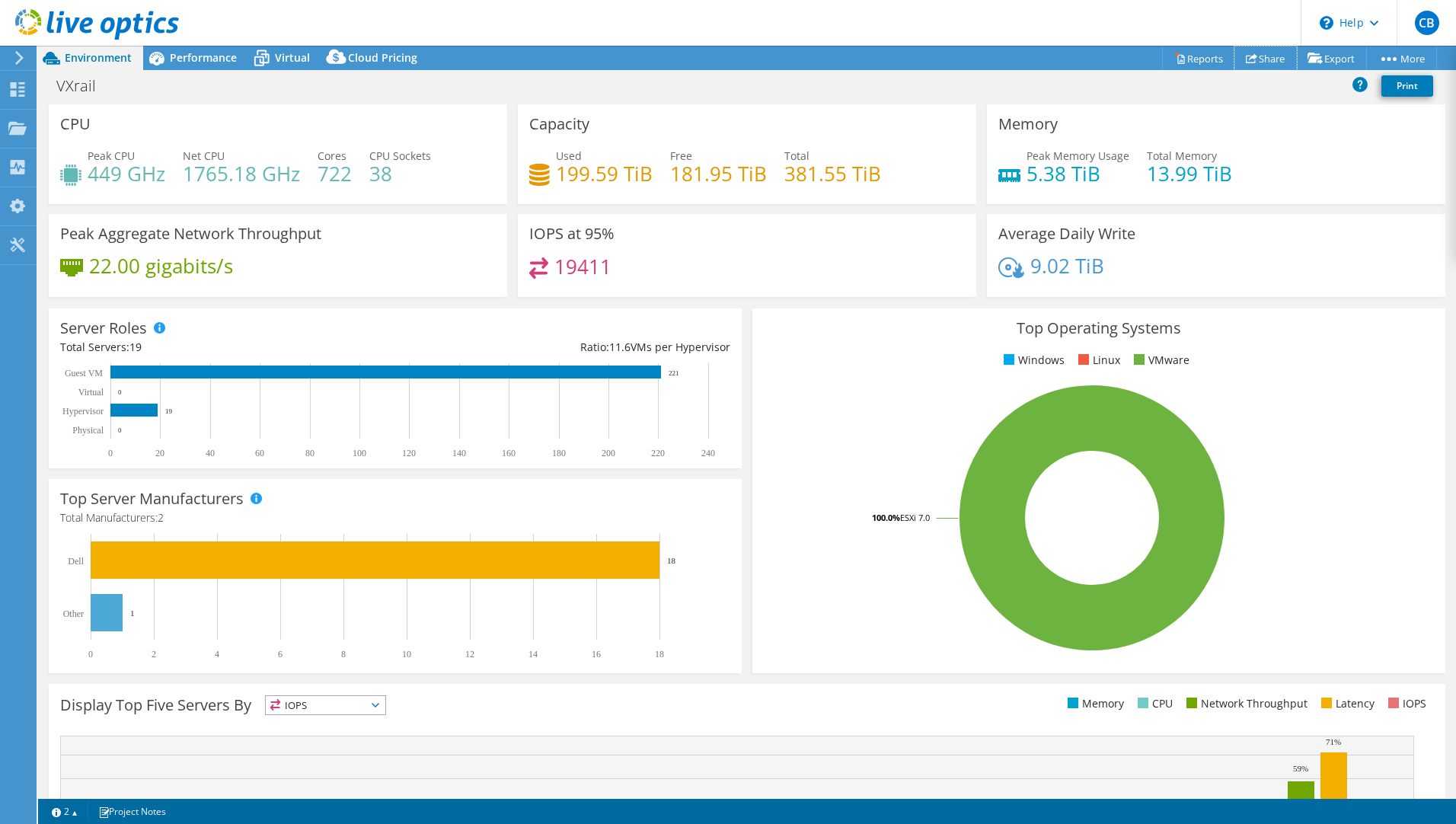
click at [1257, 66] on link "Share" at bounding box center [1265, 58] width 63 height 23
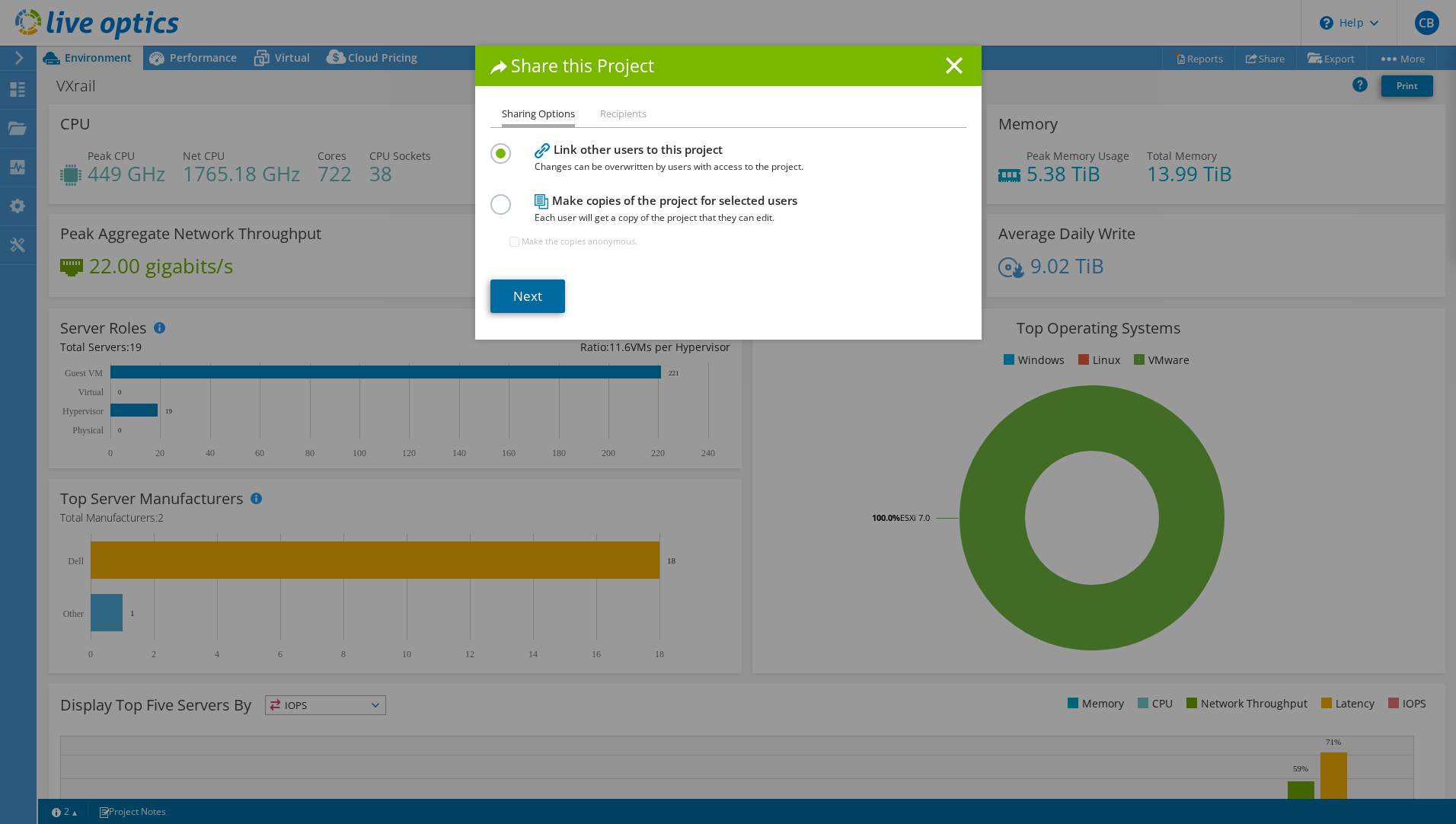
click at [533, 293] on link "Next" at bounding box center [528, 296] width 75 height 34
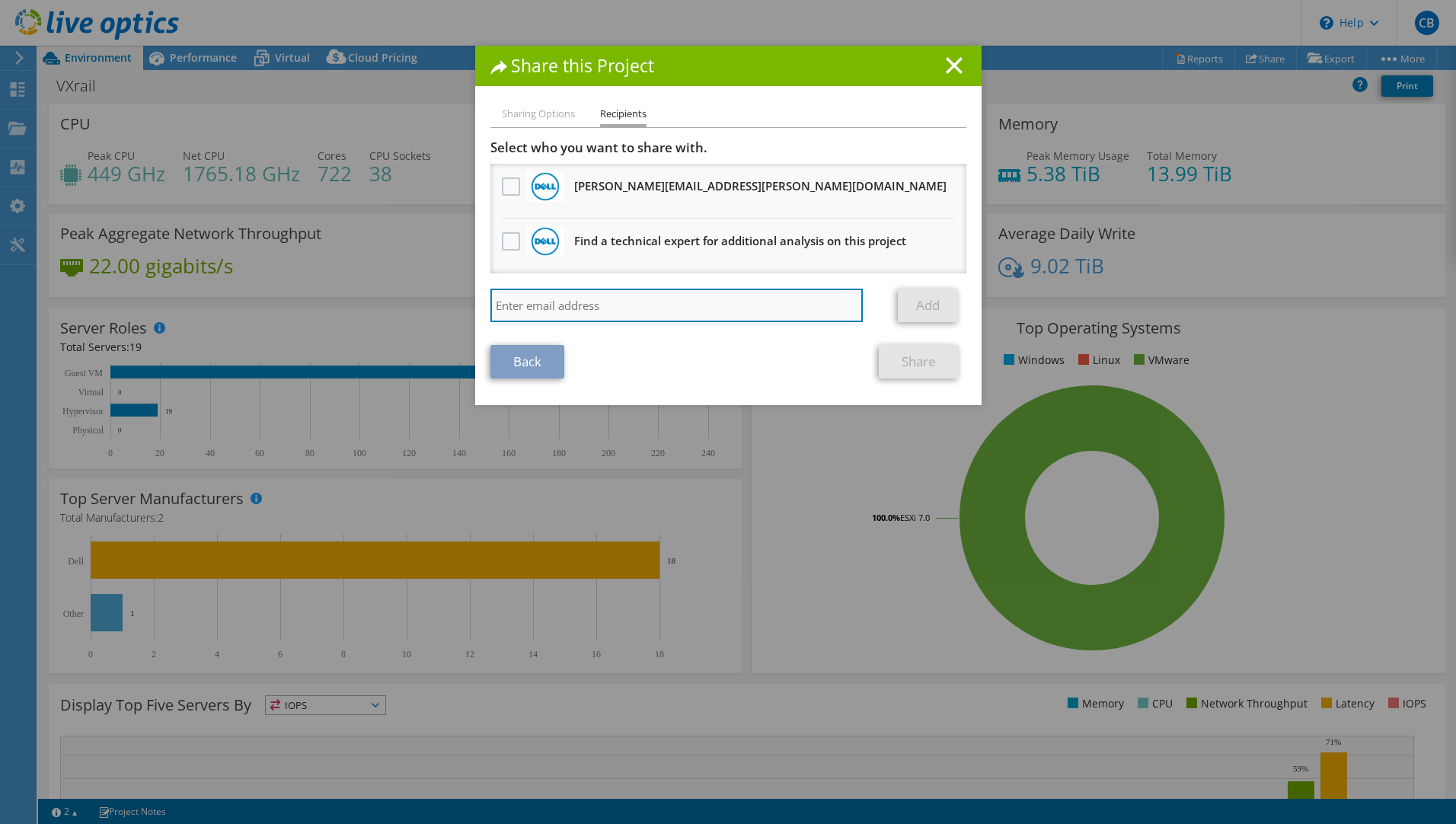
click at [567, 307] on input "search" at bounding box center [677, 305] width 373 height 34
type input "daniel.mills@nhs.net"
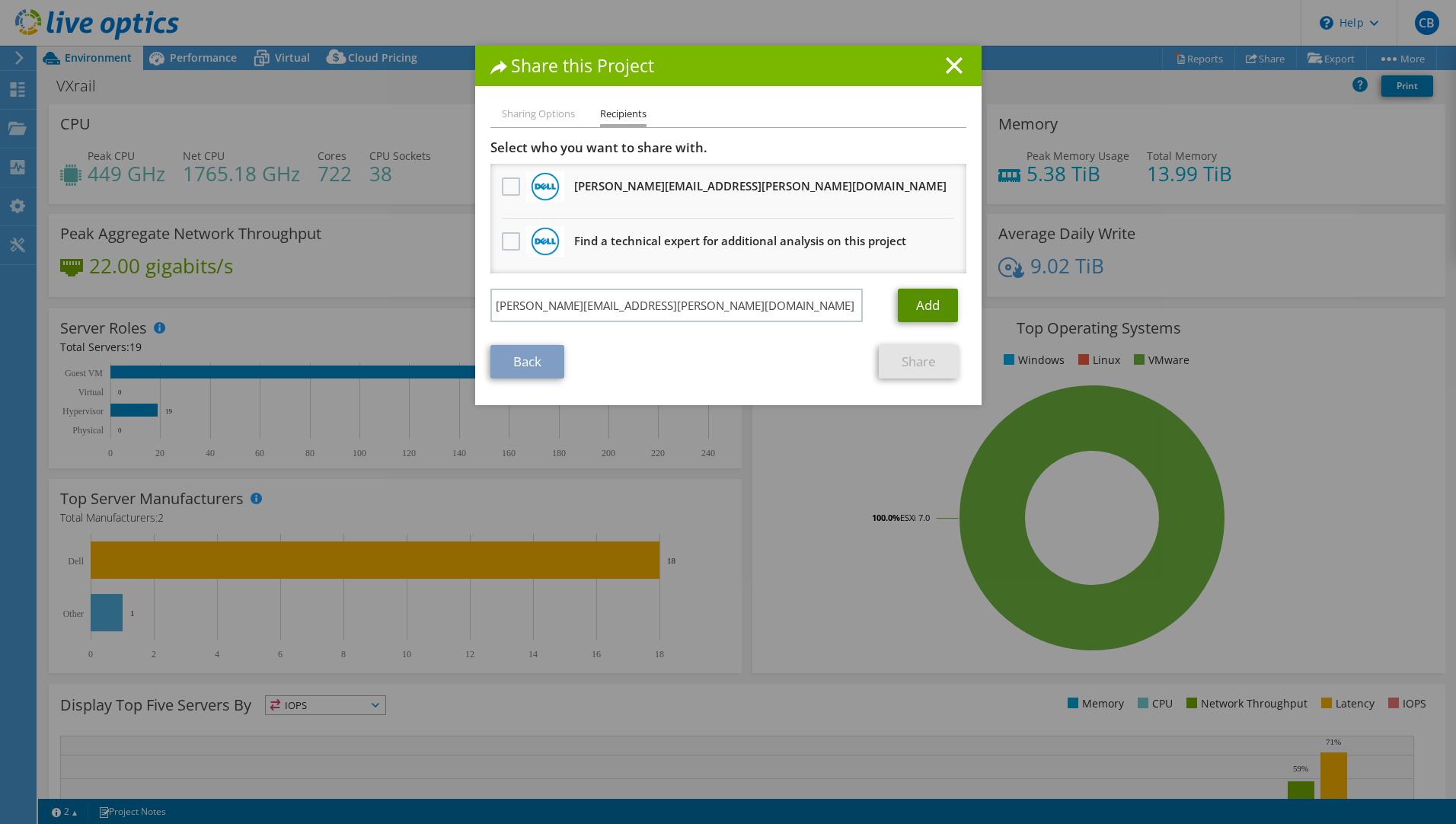
click at [919, 307] on link "Add" at bounding box center [928, 305] width 60 height 34
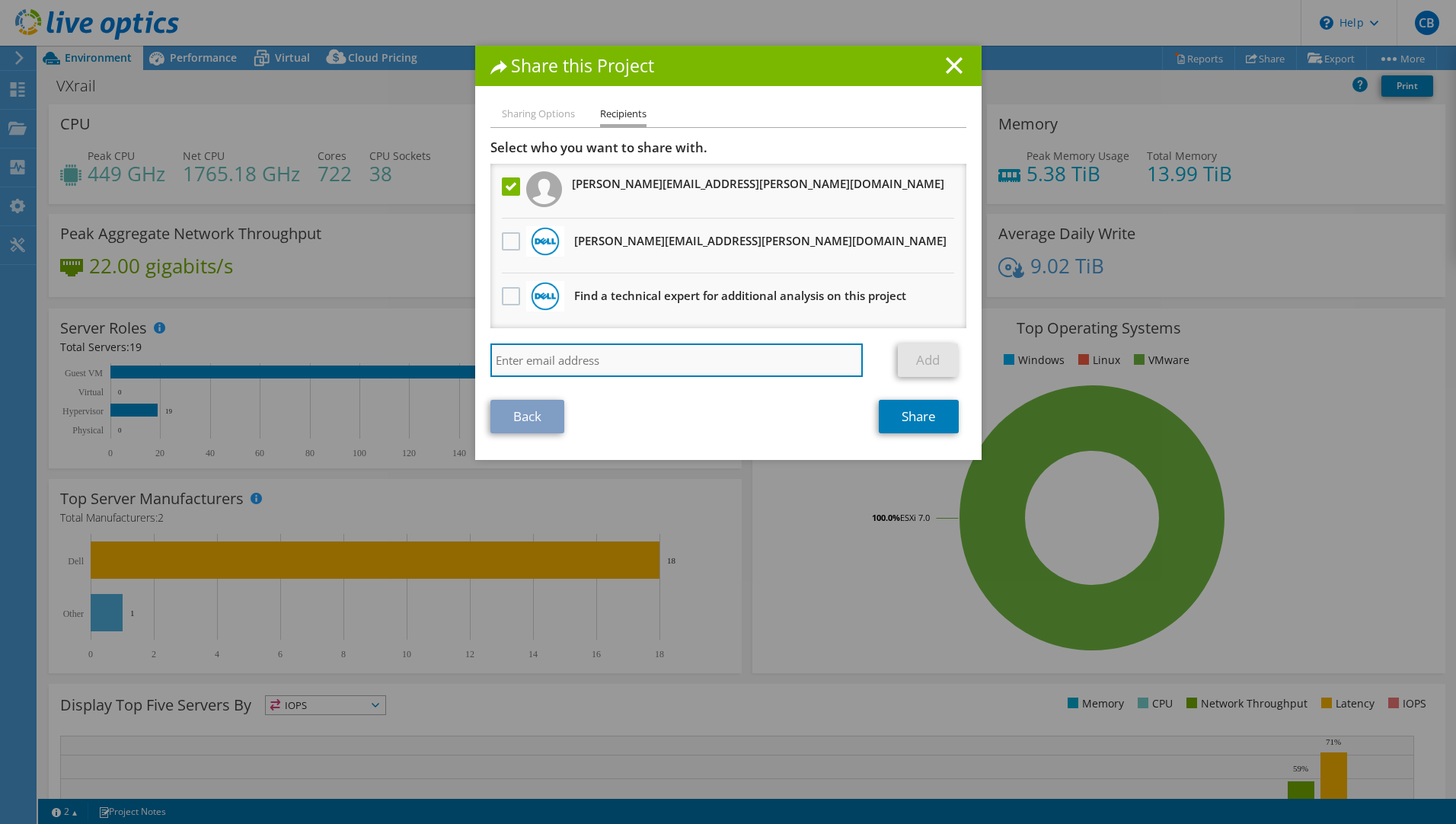
click at [559, 362] on input "search" at bounding box center [677, 360] width 373 height 34
type input "mike.barnett@nhs.net"
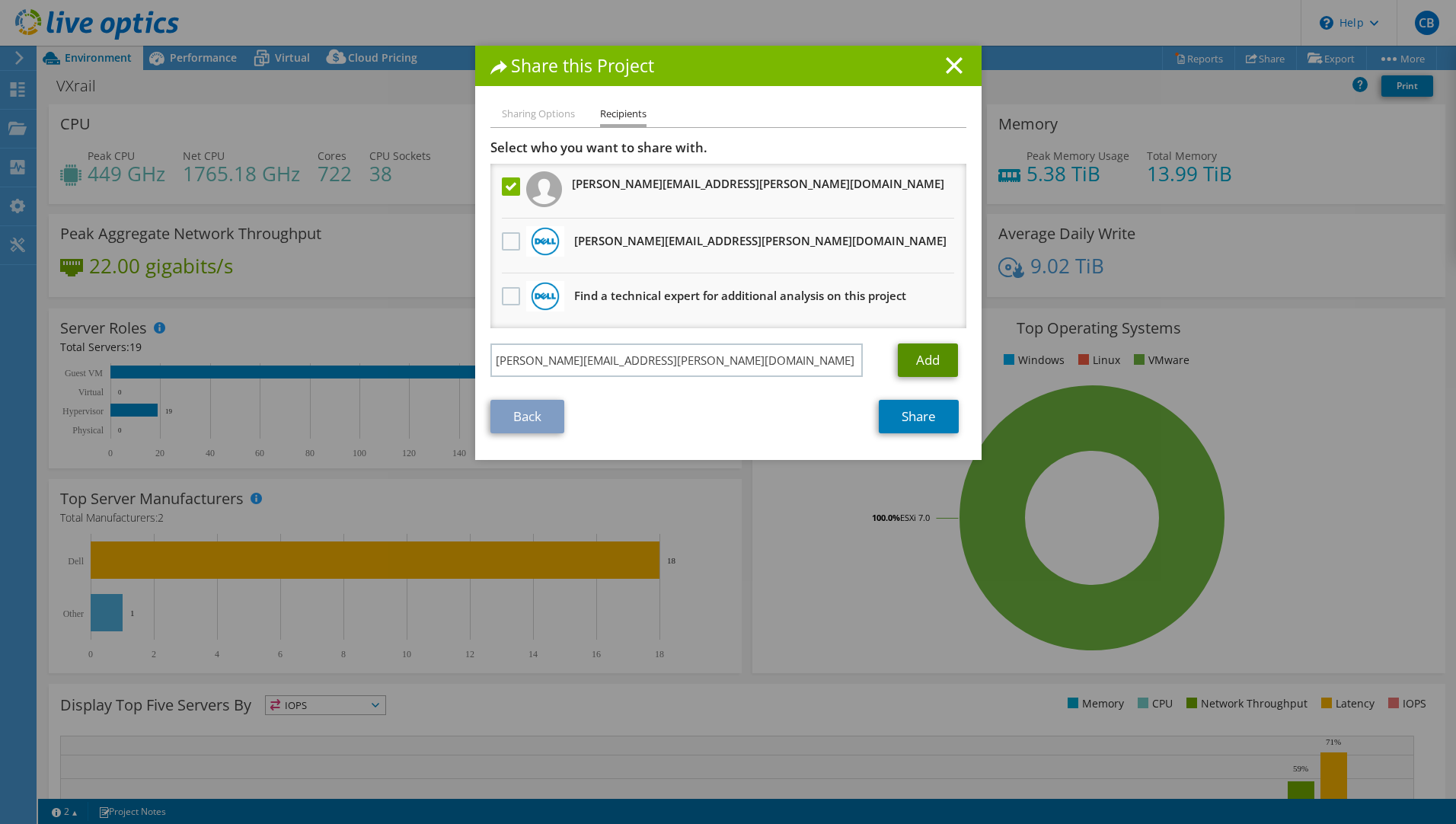
click at [933, 364] on link "Add" at bounding box center [928, 360] width 60 height 34
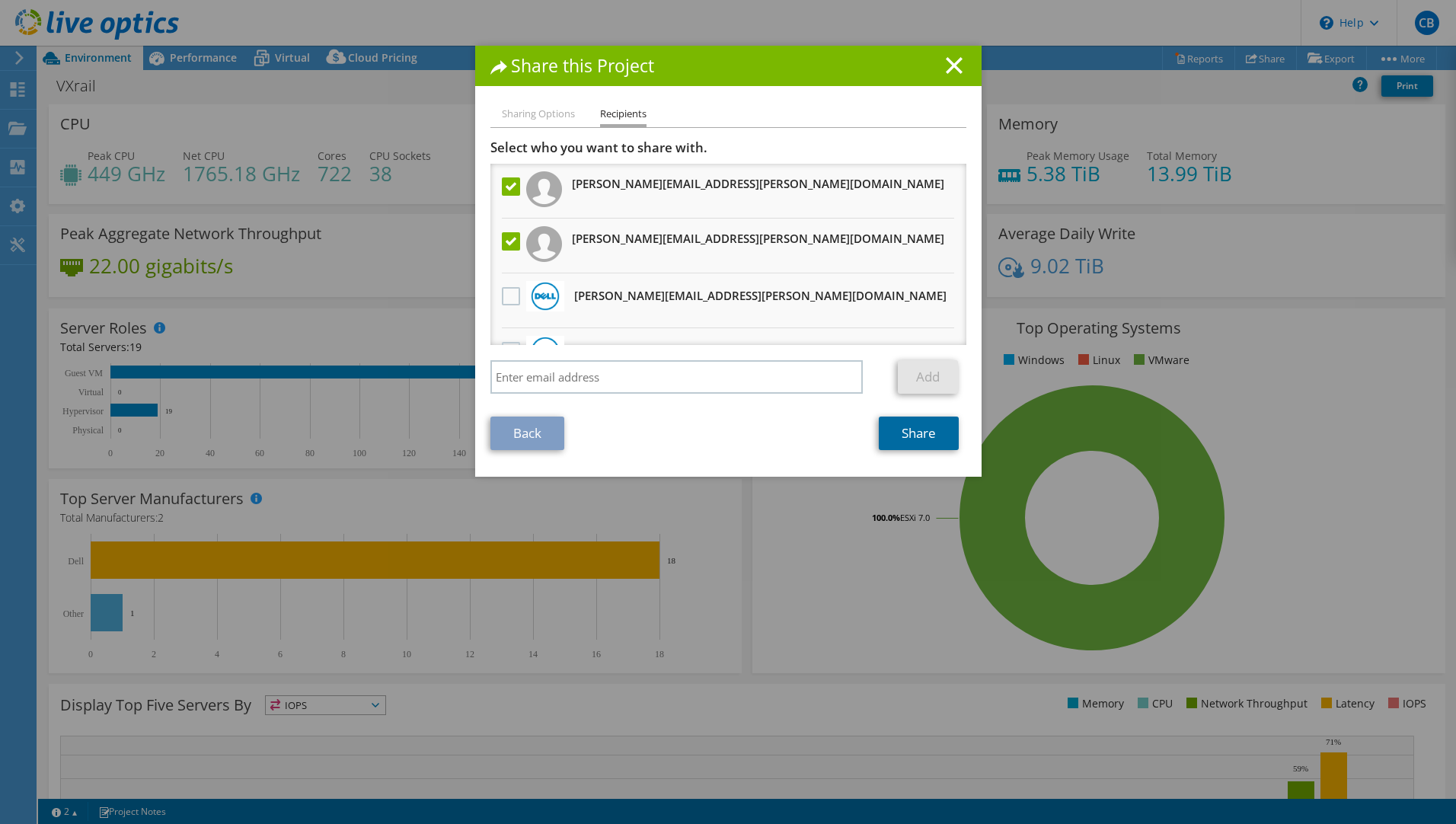
click at [924, 421] on link "Share" at bounding box center [918, 434] width 80 height 34
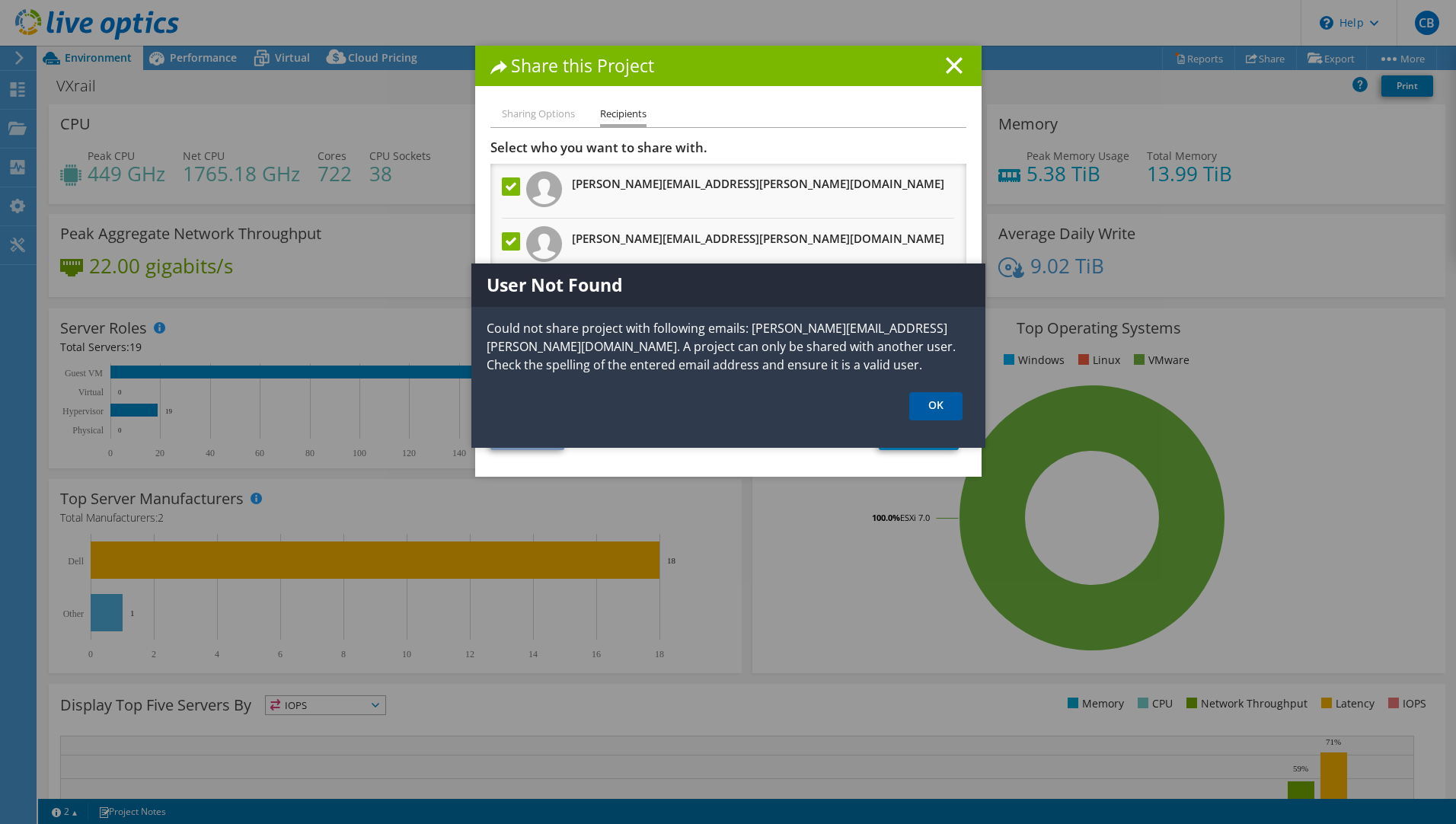
click at [934, 409] on link "OK" at bounding box center [935, 406] width 53 height 28
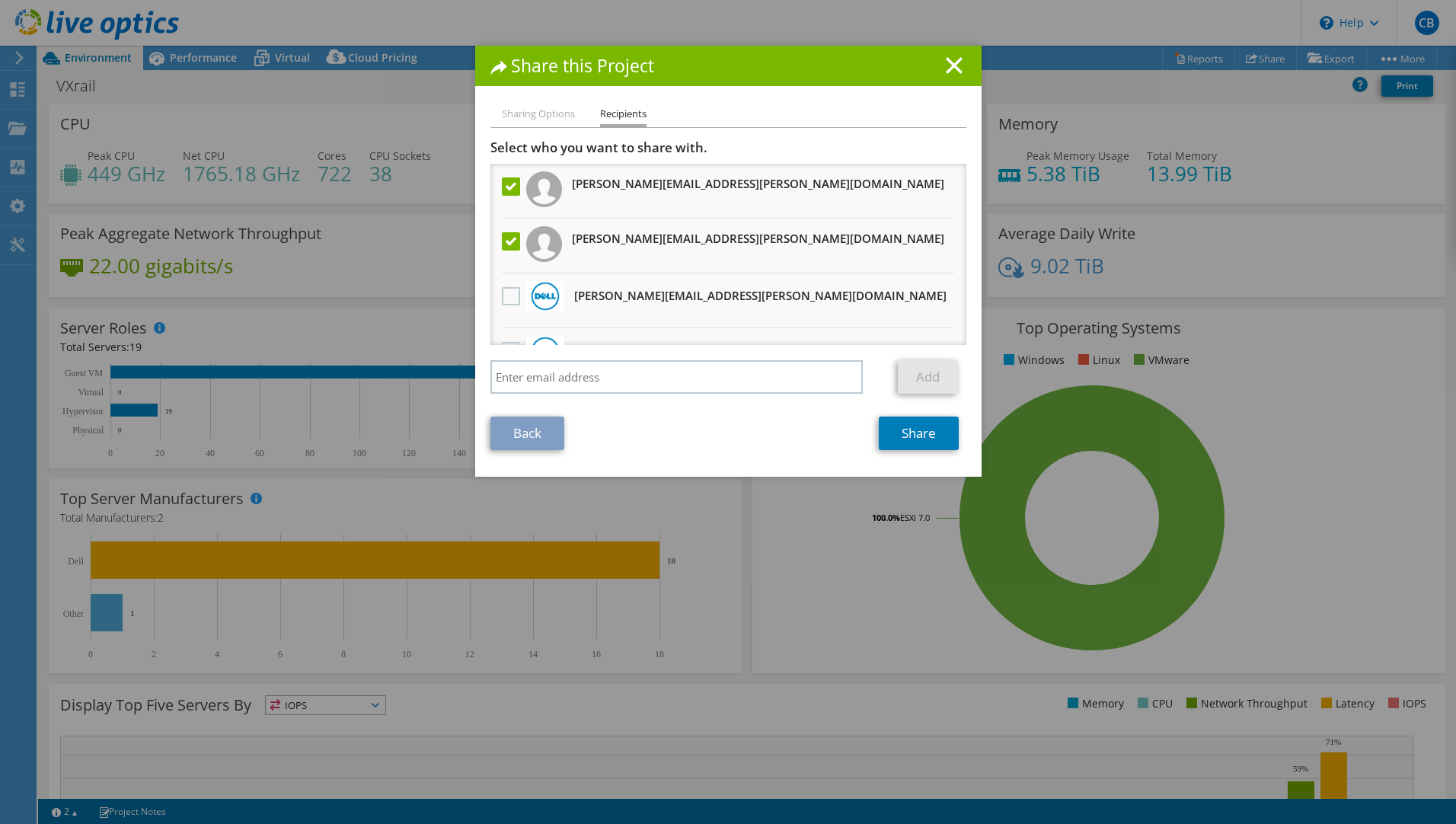
click at [514, 244] on label at bounding box center [513, 242] width 22 height 19
click at [0, 0] on input "checkbox" at bounding box center [0, 0] width 0 height 0
click at [918, 435] on link "Share" at bounding box center [918, 434] width 80 height 34
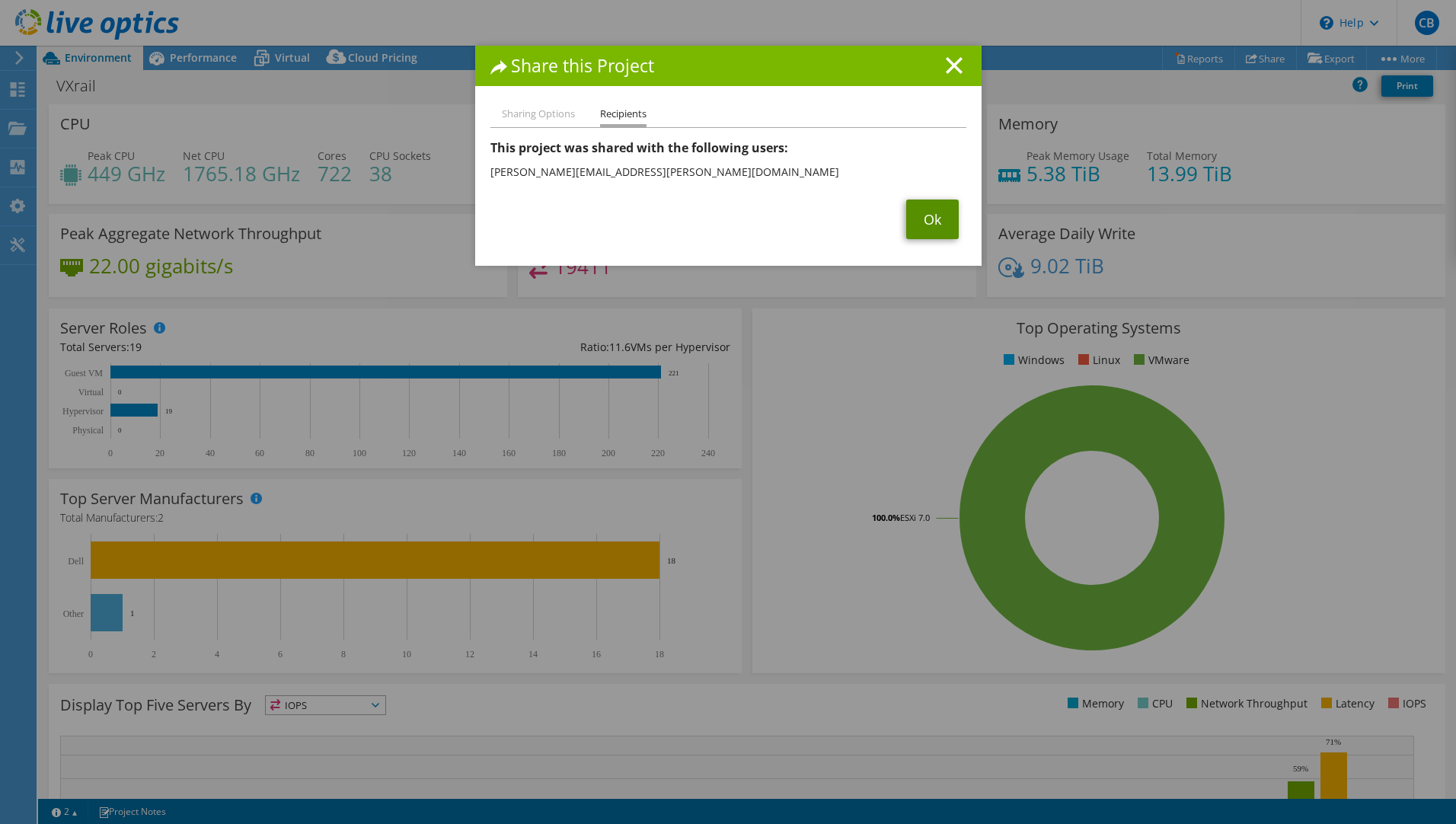
click at [940, 222] on link "Ok" at bounding box center [933, 219] width 52 height 39
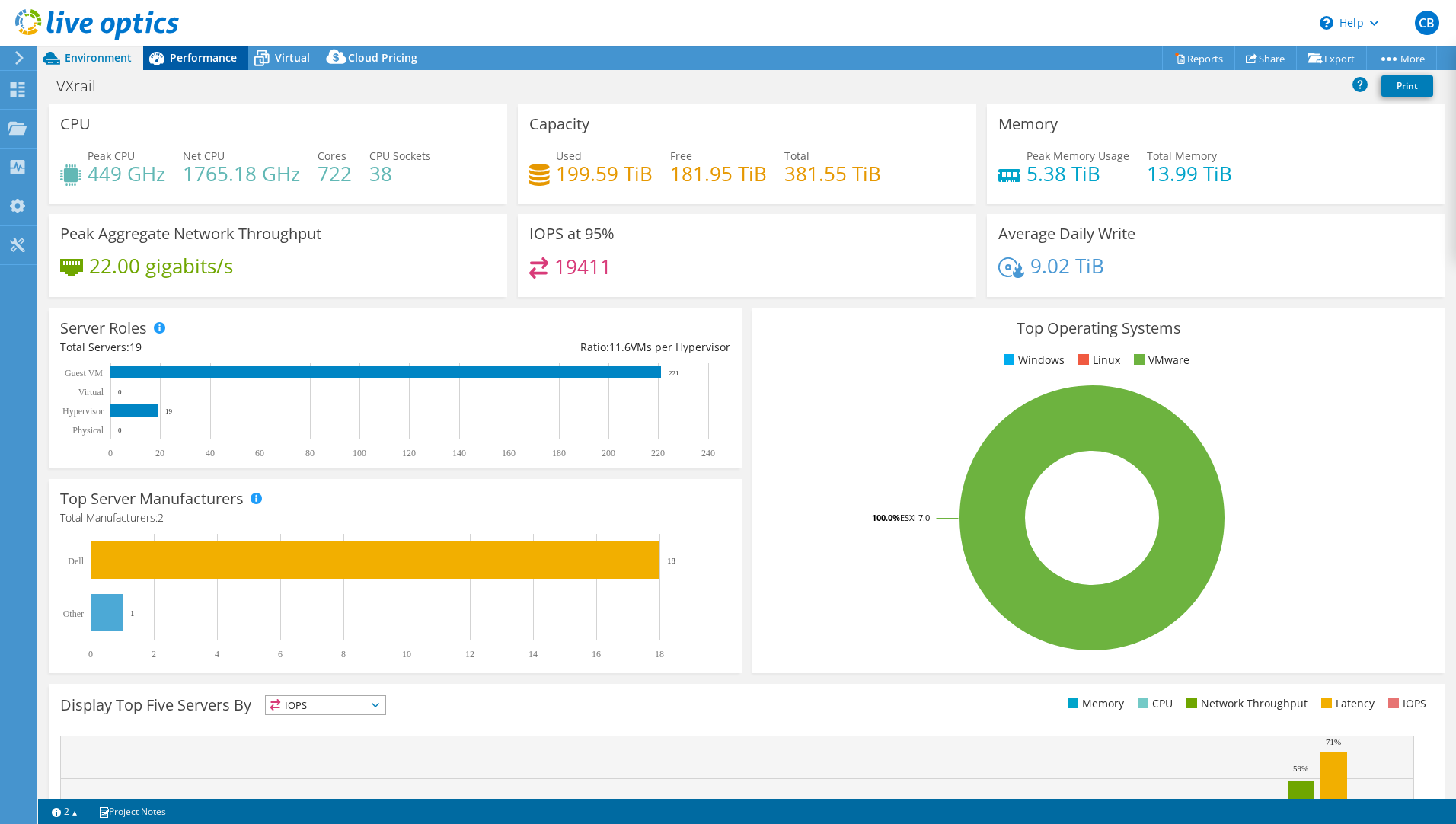
click at [196, 62] on span "Performance" at bounding box center [203, 57] width 67 height 14
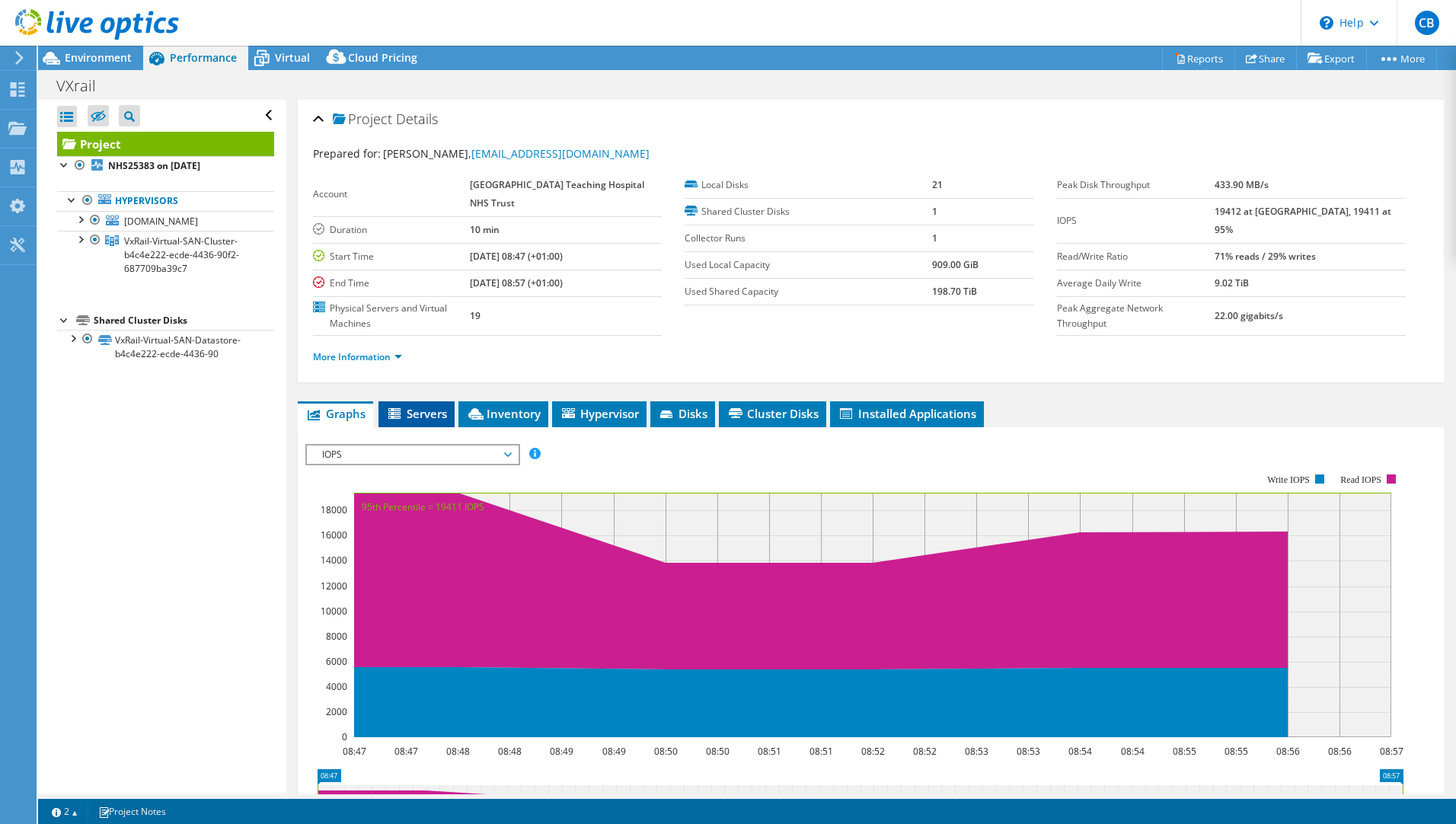
click at [432, 411] on span "Servers" at bounding box center [416, 413] width 61 height 15
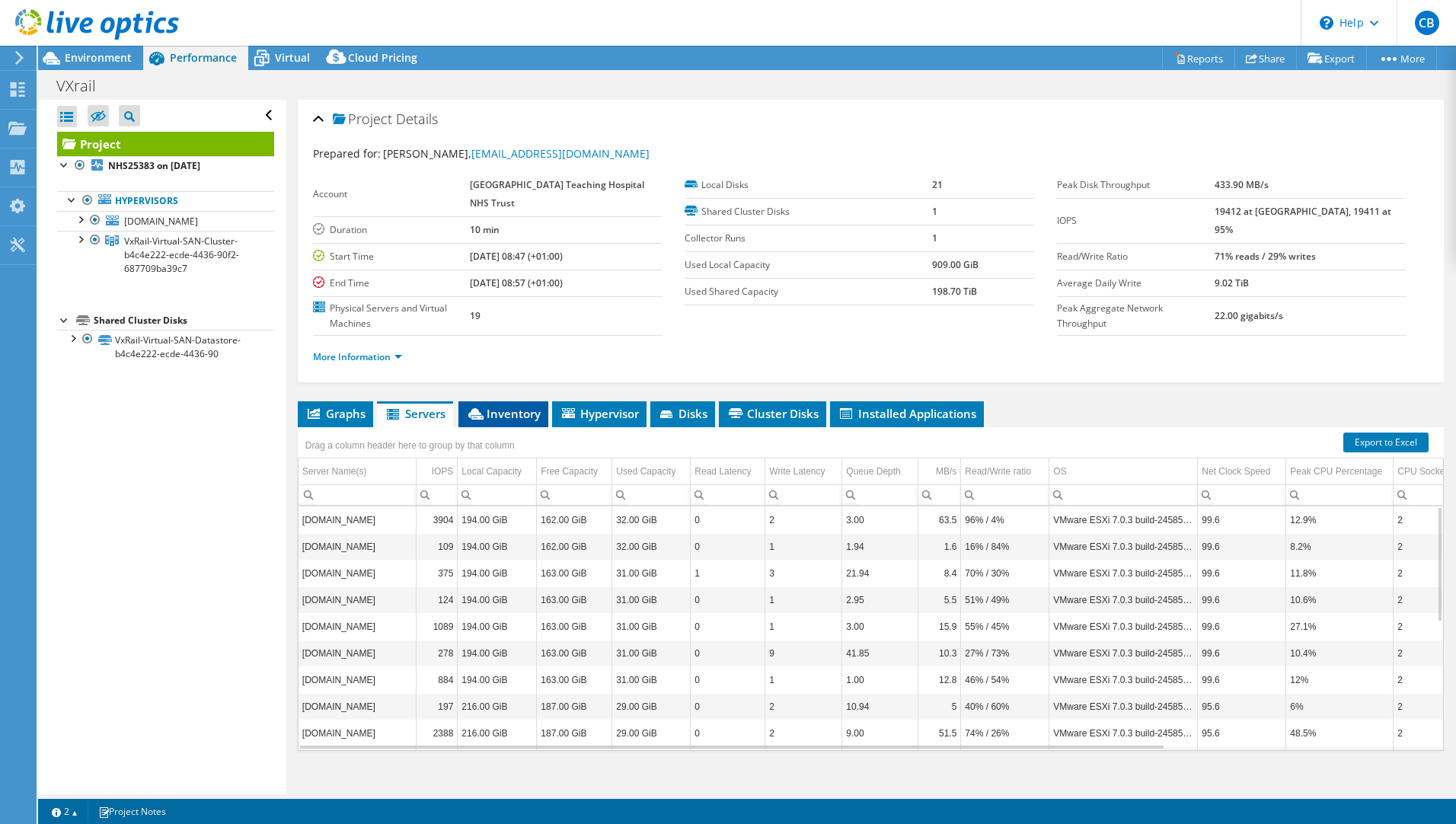
click at [509, 412] on span "Inventory" at bounding box center [504, 413] width 75 height 15
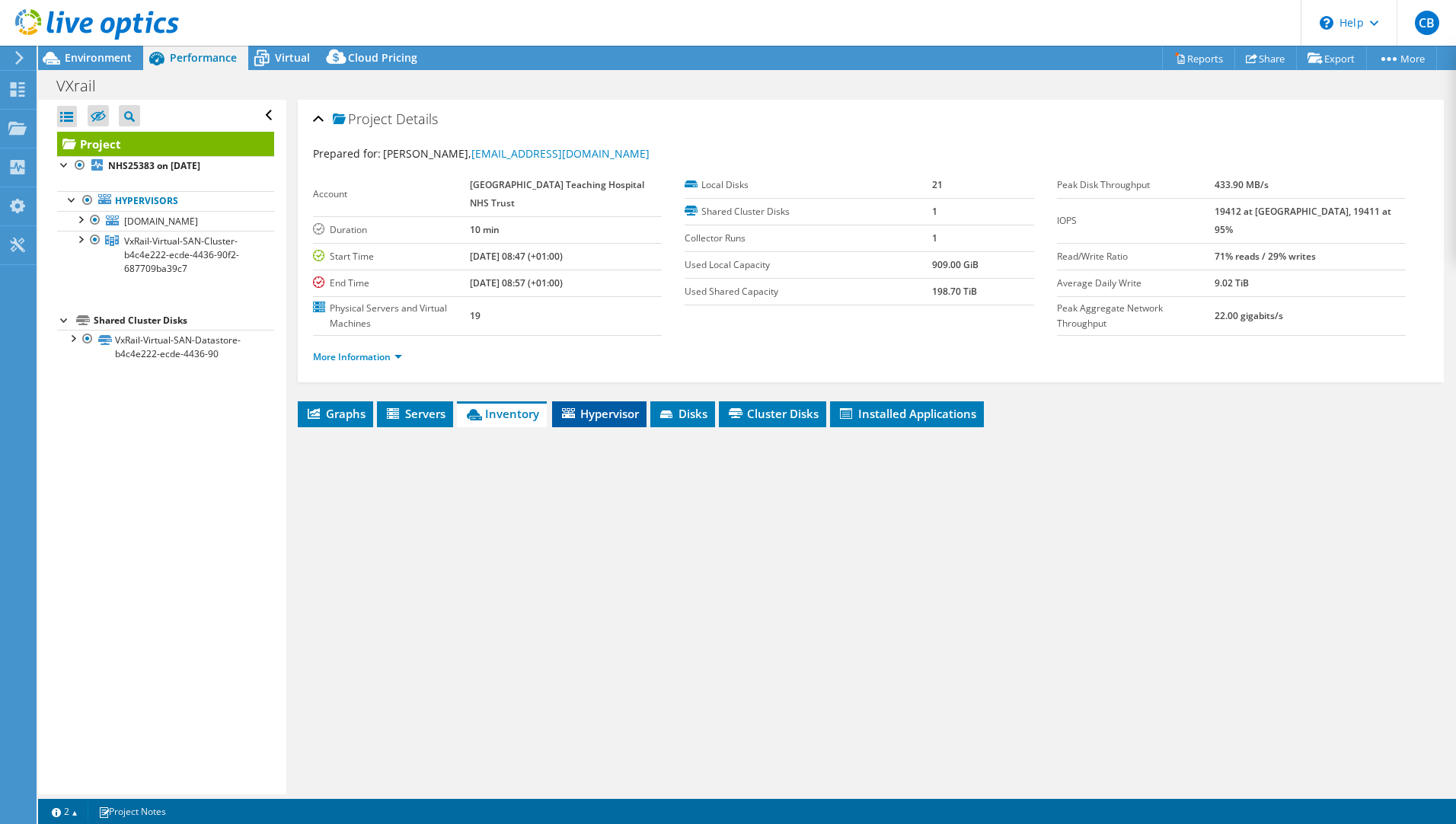
click at [613, 419] on span "Hypervisor" at bounding box center [599, 413] width 80 height 15
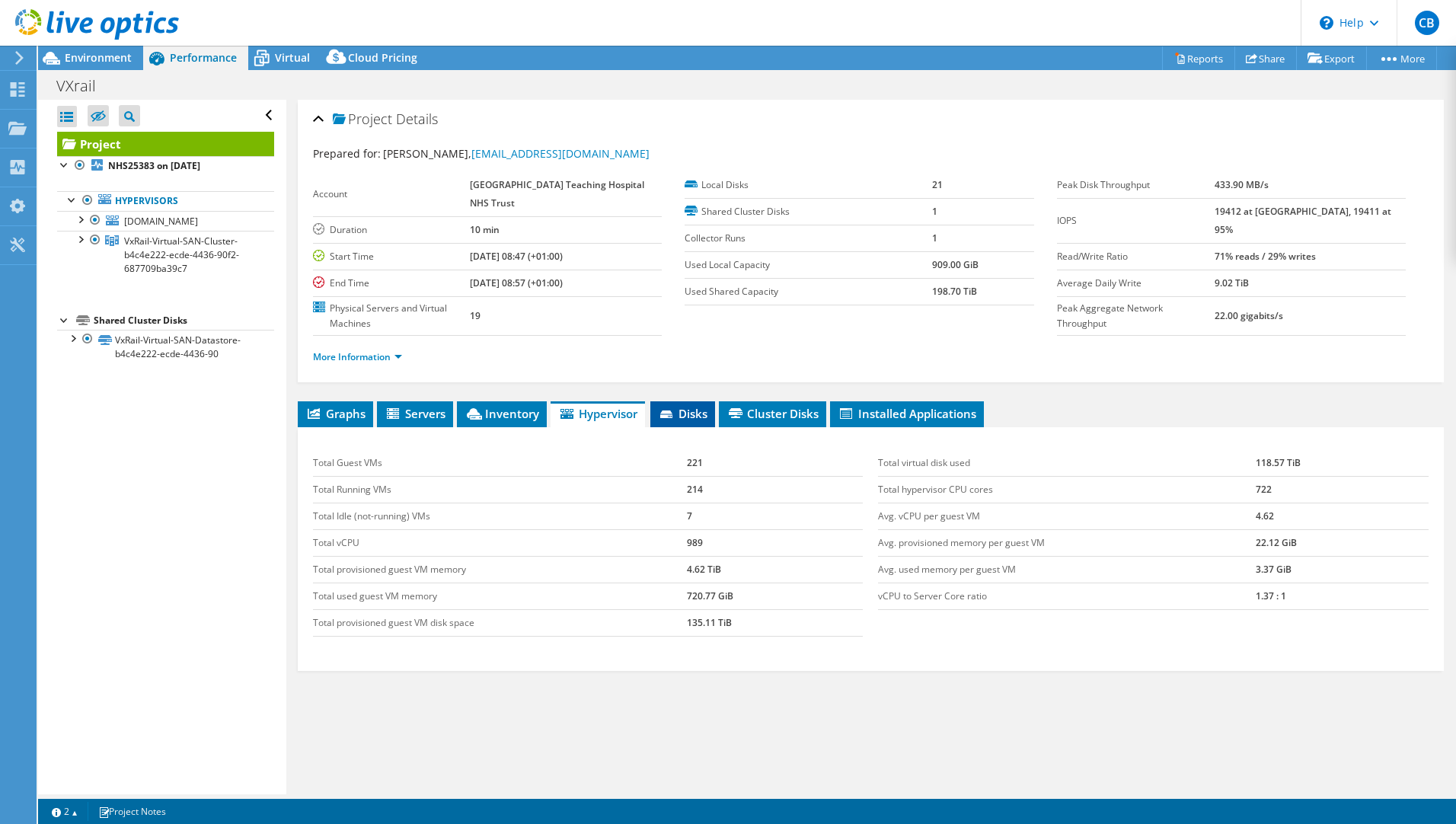
click at [713, 412] on li "Disks" at bounding box center [682, 415] width 65 height 26
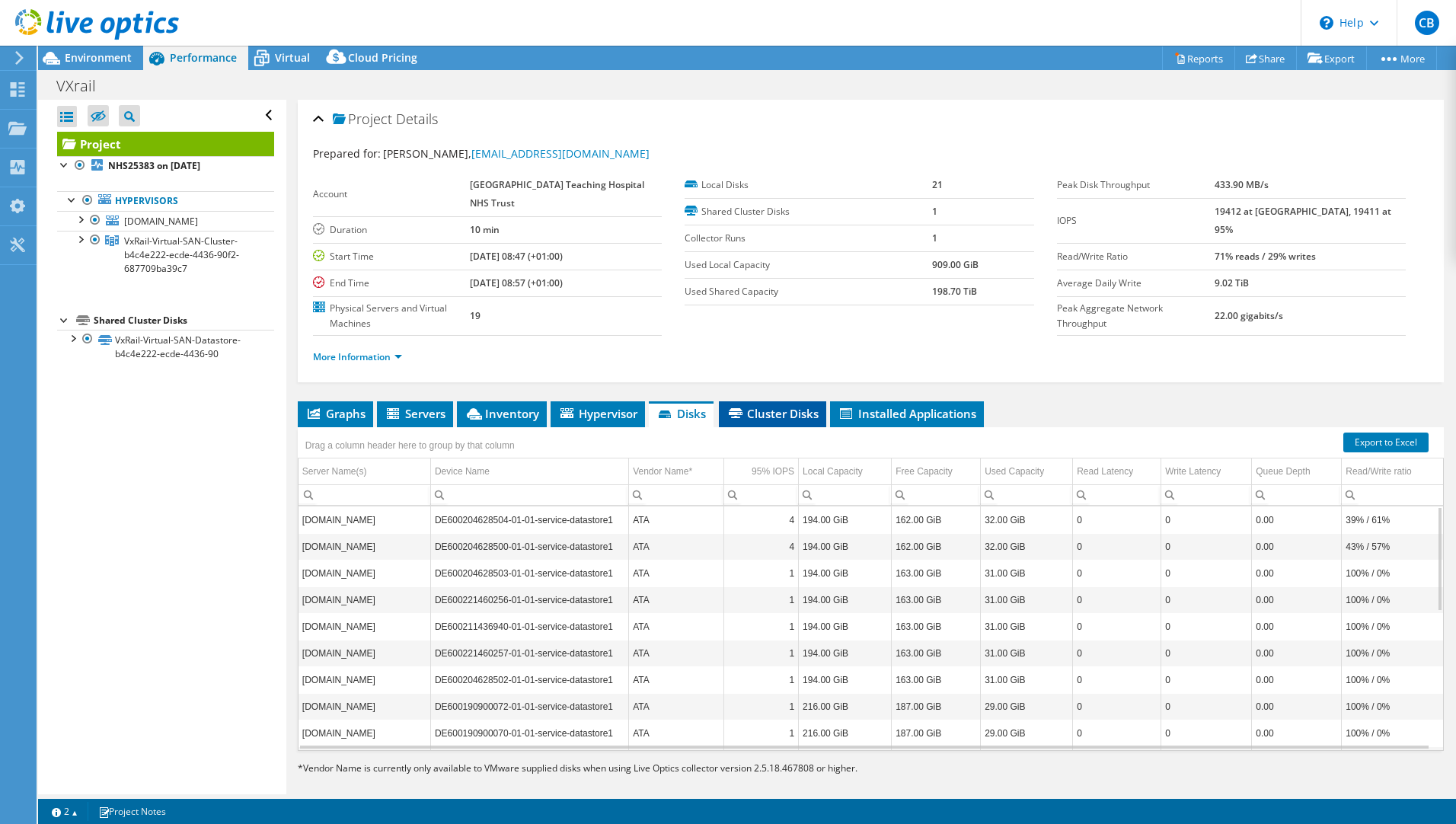
click at [755, 422] on li "Cluster Disks" at bounding box center [772, 415] width 108 height 26
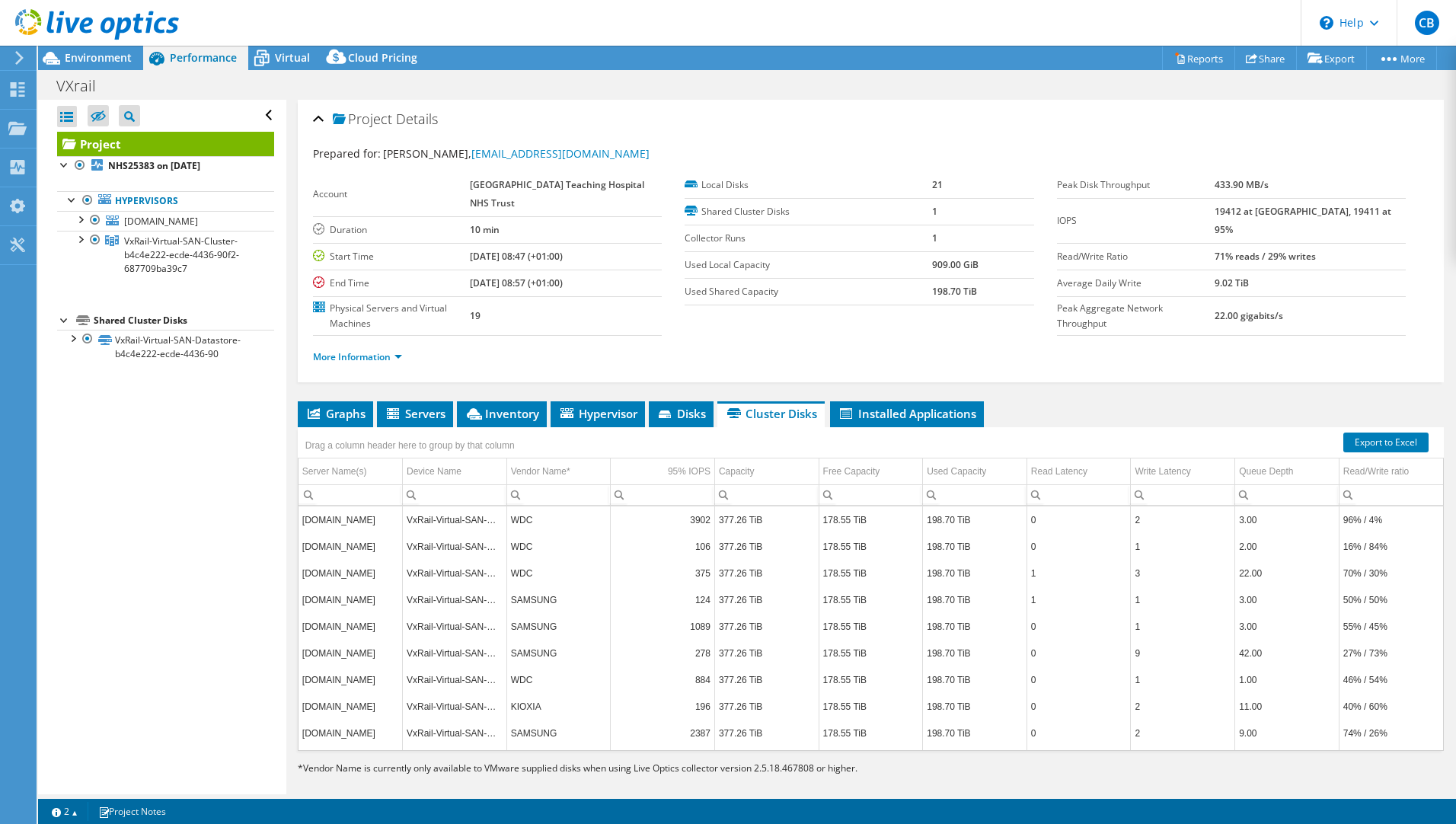
click at [949, 429] on div "Drag a column header here to group by that column" at bounding box center [871, 436] width 1146 height 20
click at [949, 423] on li "Installed Applications" at bounding box center [906, 415] width 154 height 26
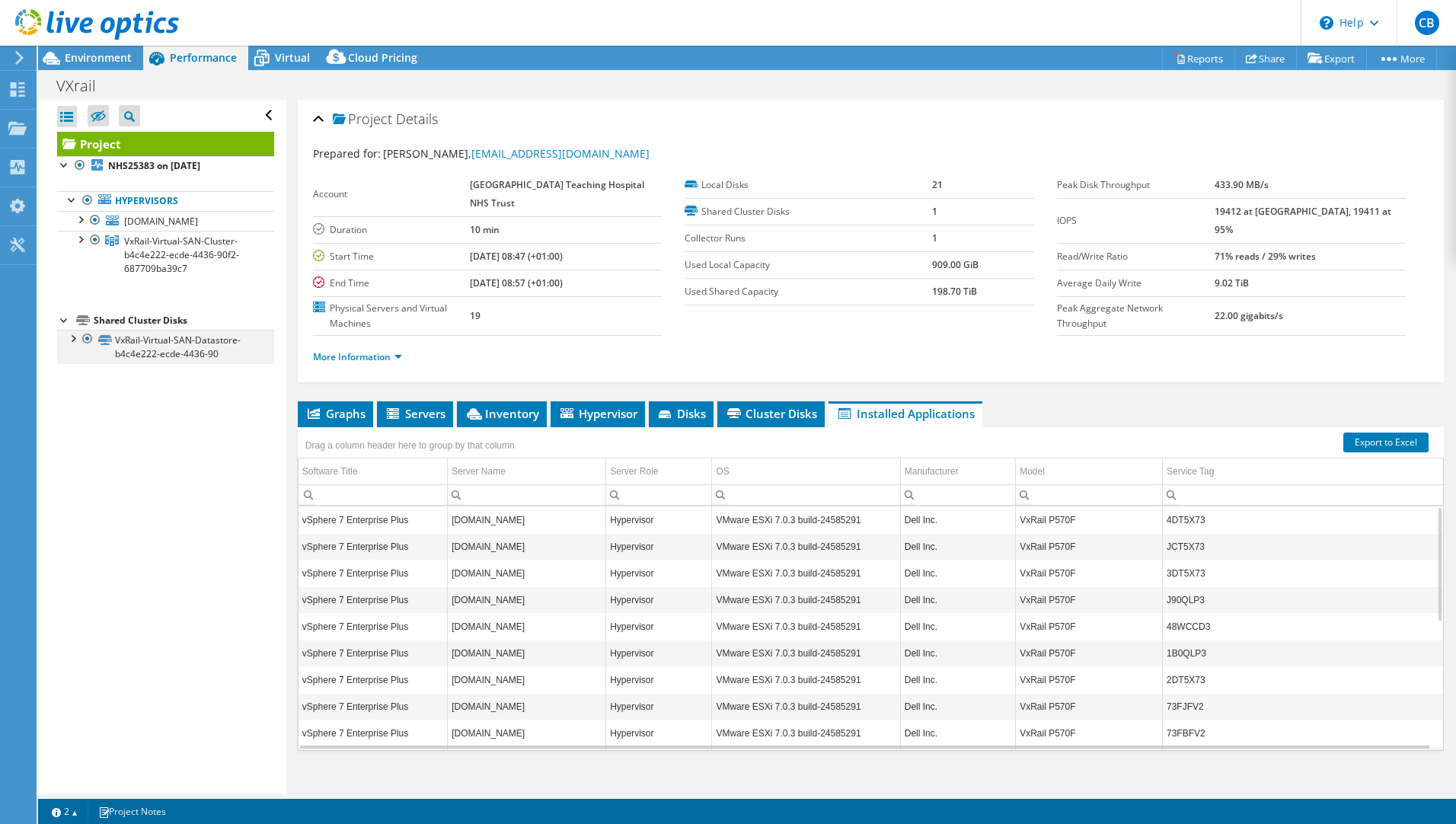
click at [73, 336] on div at bounding box center [72, 337] width 15 height 15
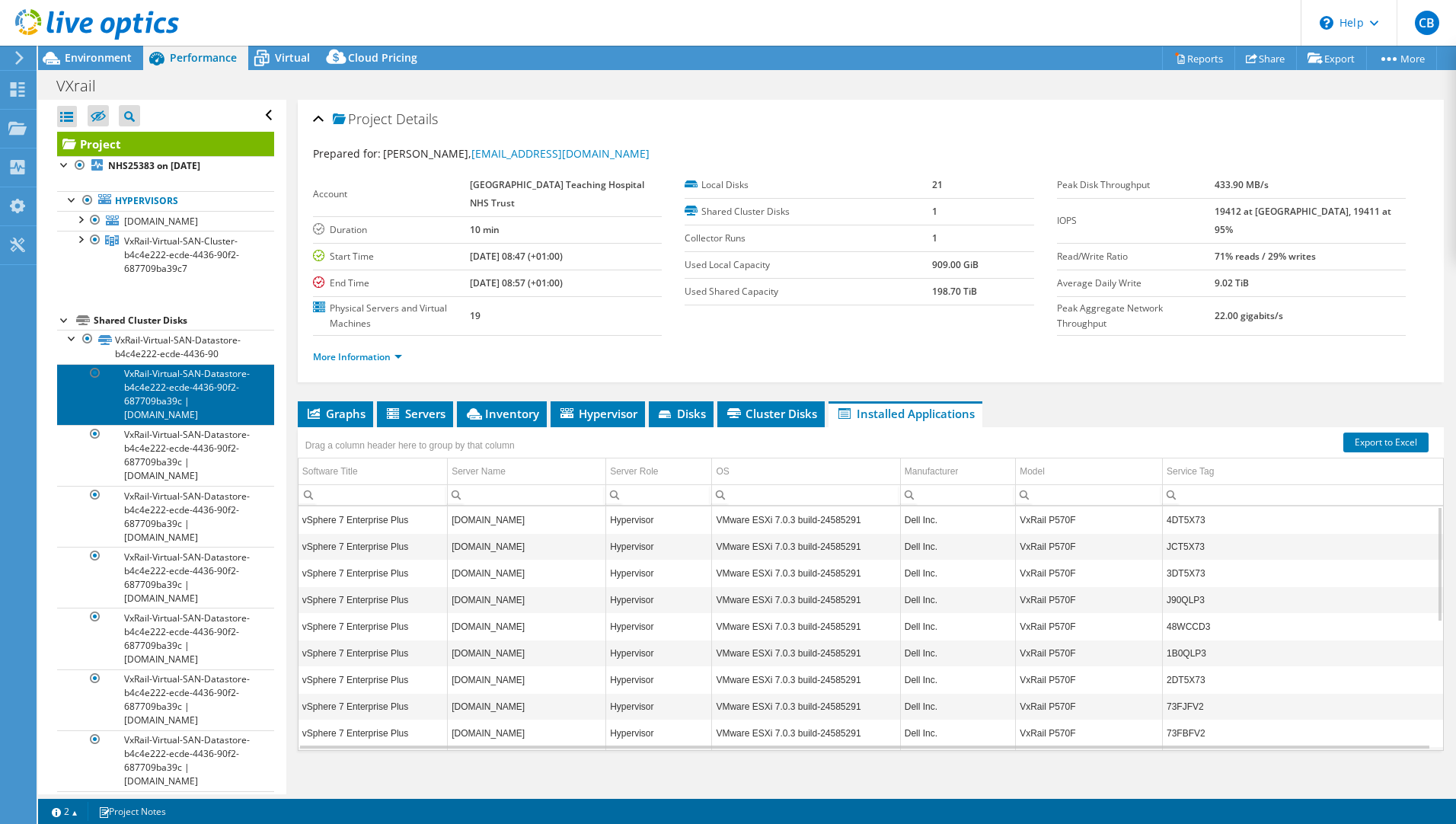
click at [189, 413] on link "VxRail-Virtual-SAN-Datastore-b4c4e222-ecde-4436-90f2-687709ba39c | chh-vsan5.he…" at bounding box center [166, 394] width 217 height 61
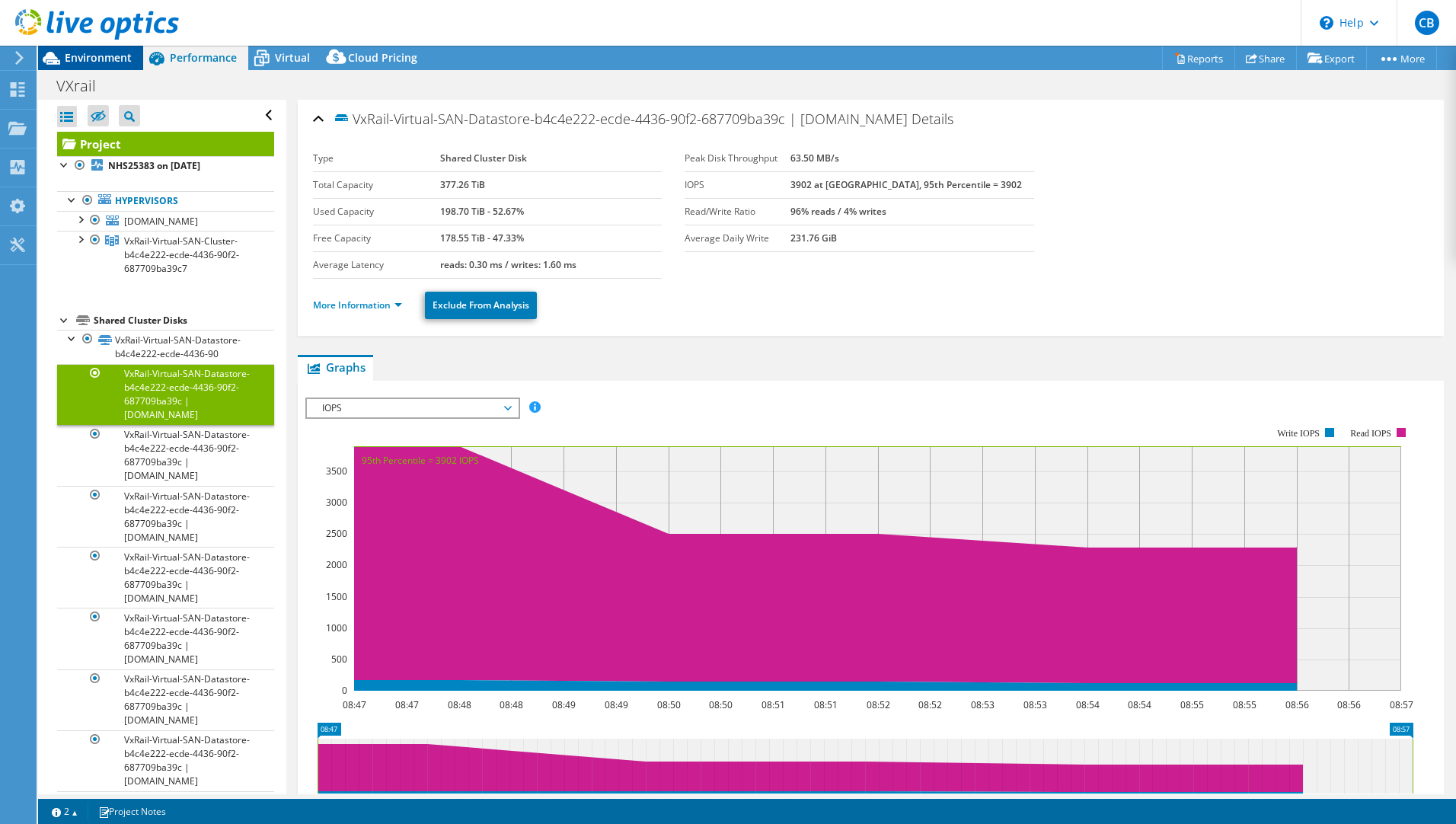
click at [100, 56] on span "Environment" at bounding box center [98, 57] width 67 height 14
